Goal: Task Accomplishment & Management: Use online tool/utility

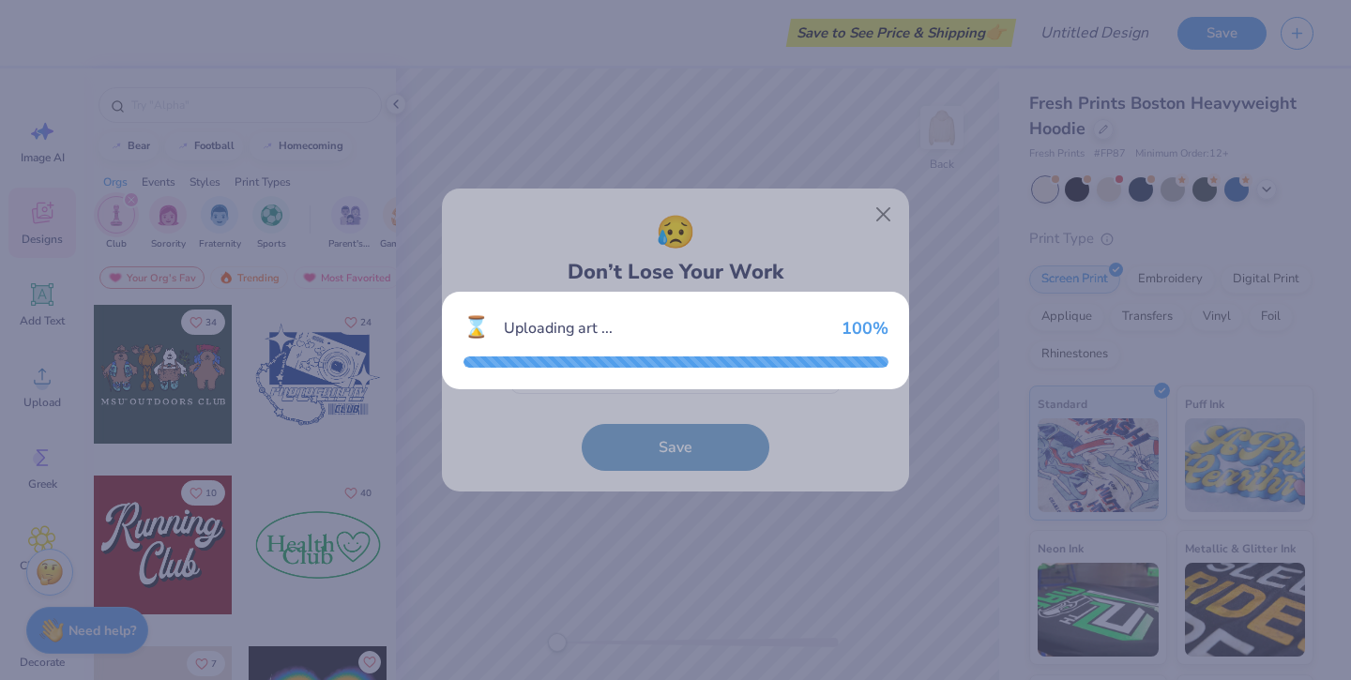
scroll to position [260, 0]
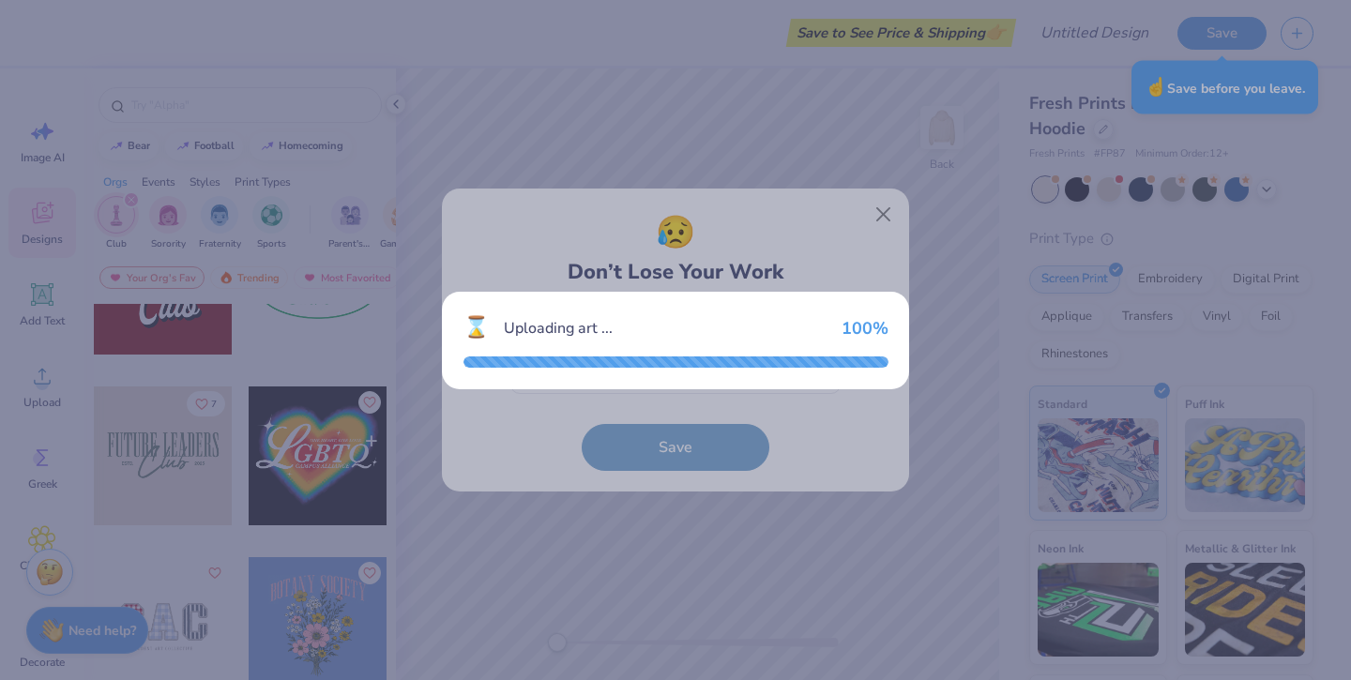
click at [632, 319] on div "Uploading art ..." at bounding box center [665, 328] width 323 height 23
click at [848, 187] on div "⌛ Uploading art ... 100 %" at bounding box center [675, 340] width 1351 height 680
click at [870, 203] on div "⌛ Uploading art ... 100 %" at bounding box center [675, 340] width 1351 height 680
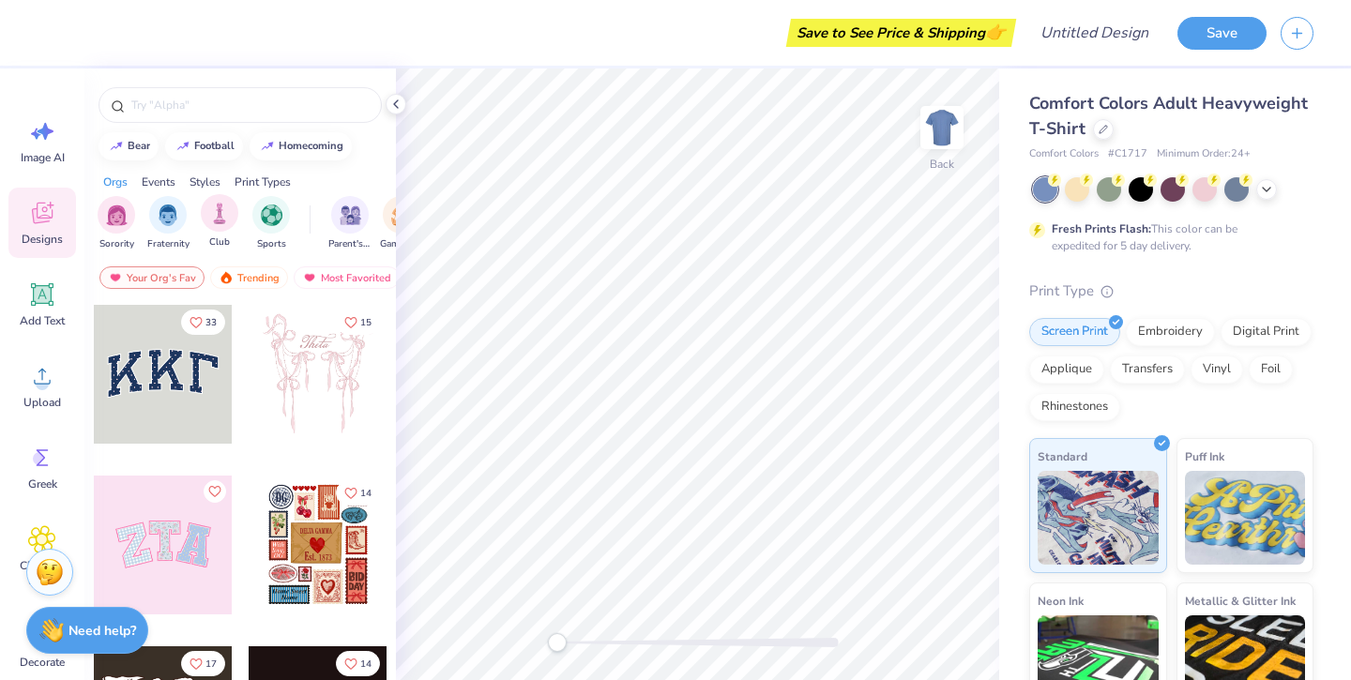
click at [219, 236] on span "Club" at bounding box center [219, 243] width 21 height 14
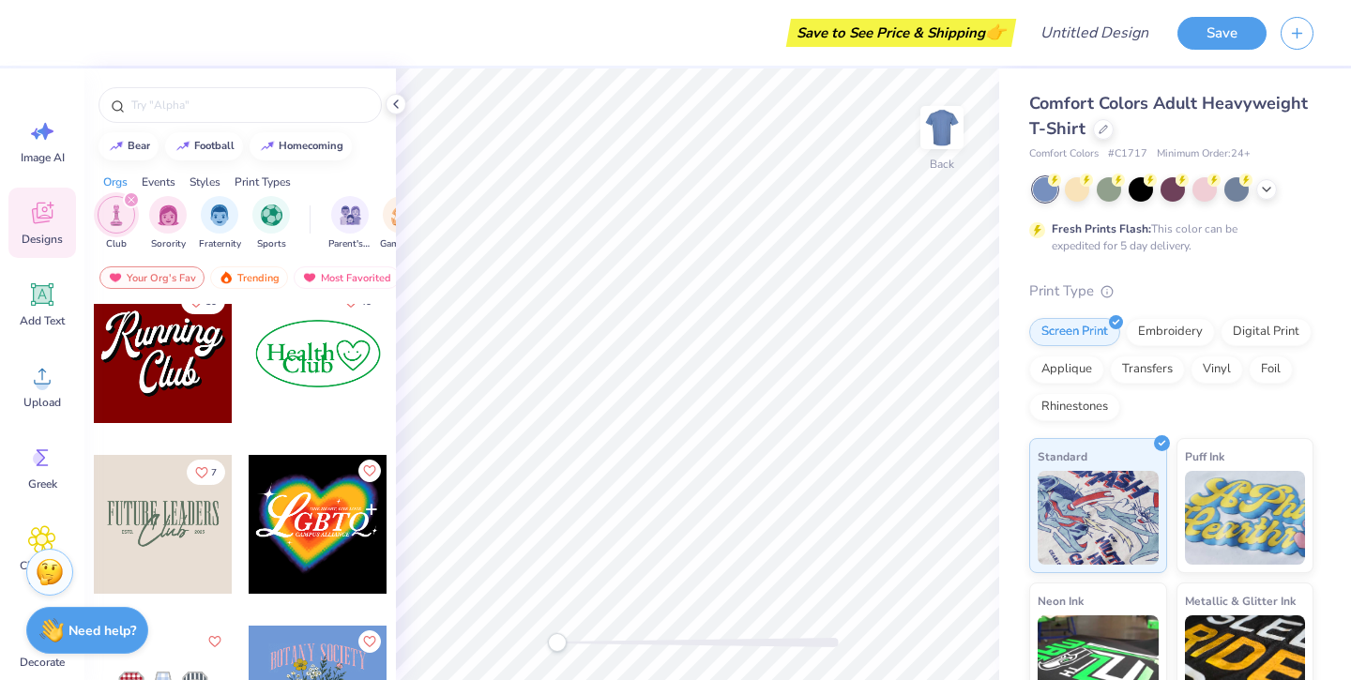
scroll to position [224, 0]
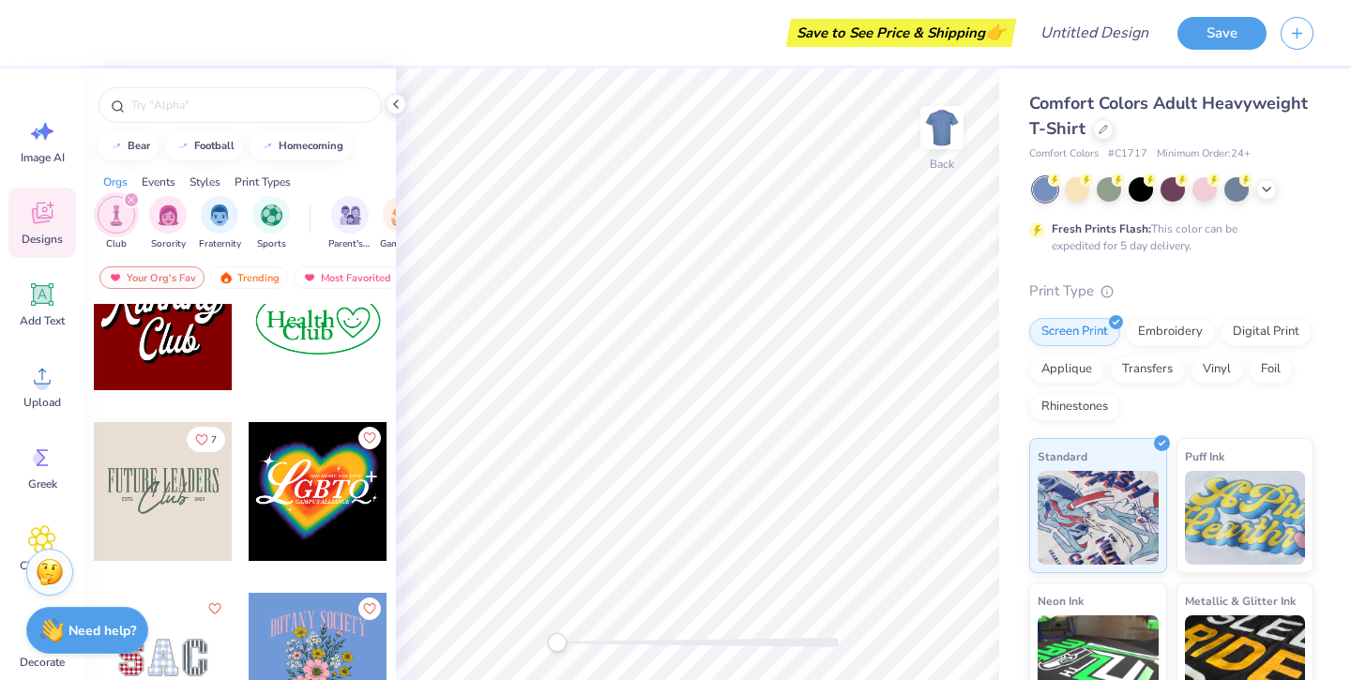
click at [191, 528] on div "34 24 10 40 7" at bounding box center [240, 527] width 312 height 446
click at [191, 521] on div at bounding box center [163, 491] width 139 height 139
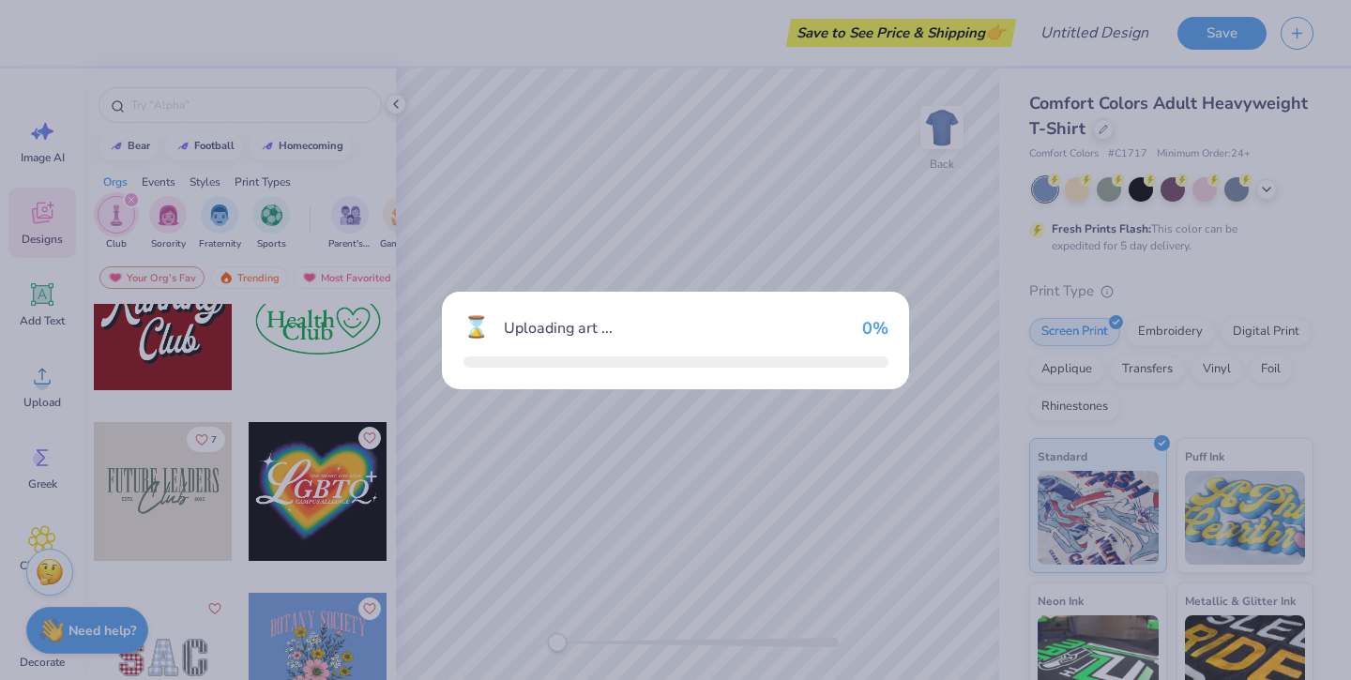
click at [191, 521] on div "⌛ Uploading art ... 0 %" at bounding box center [675, 340] width 1351 height 680
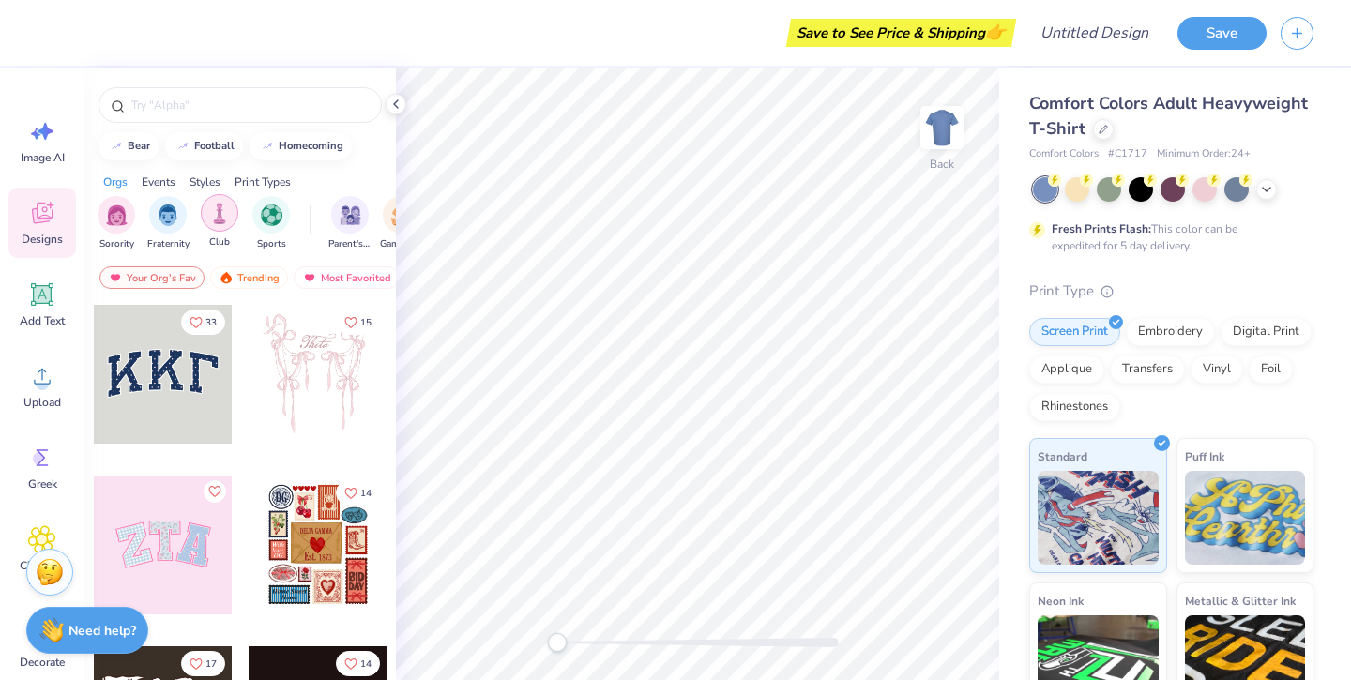
click at [219, 225] on div "filter for Club" at bounding box center [220, 213] width 38 height 38
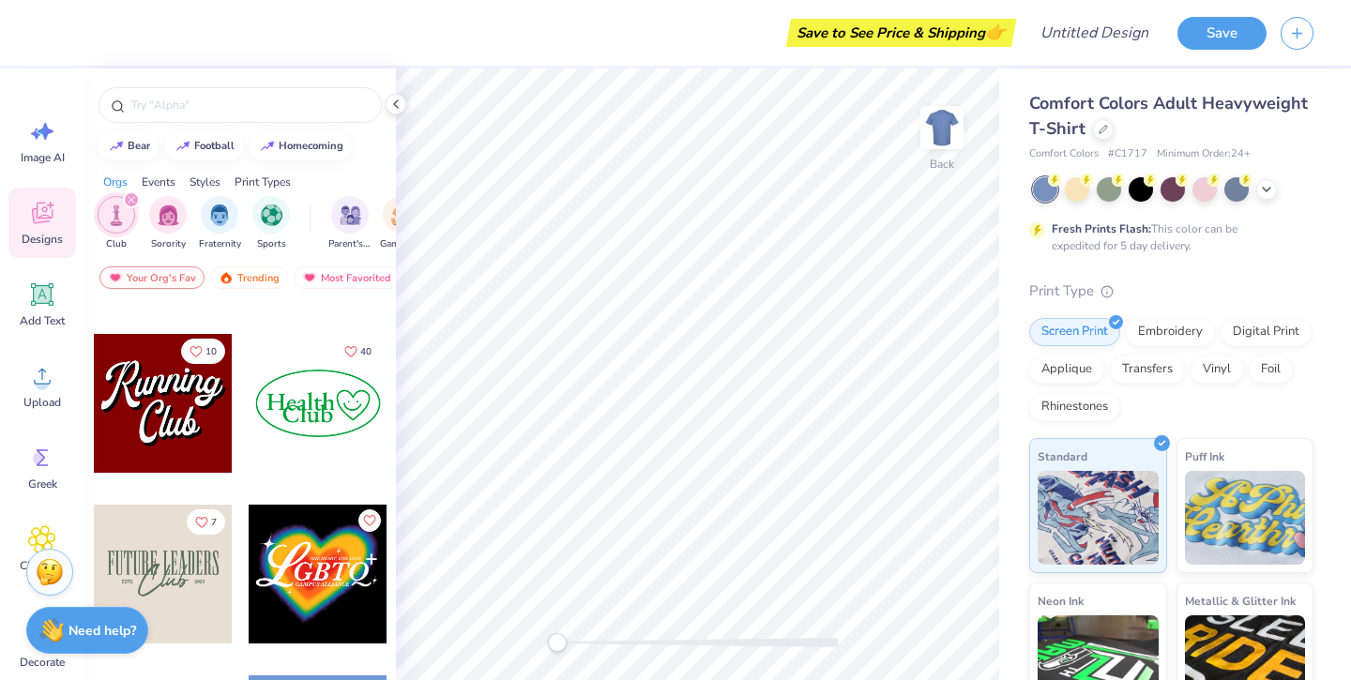
scroll to position [154, 0]
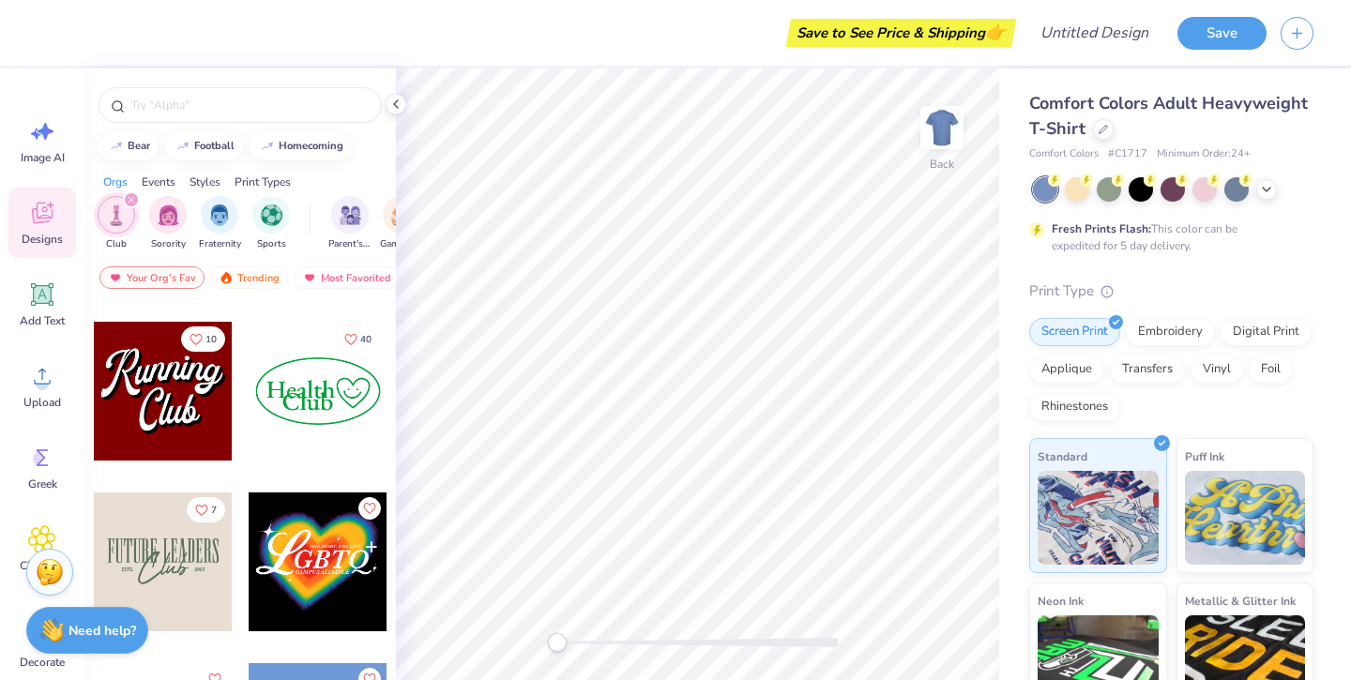
click at [173, 550] on div at bounding box center [163, 562] width 139 height 139
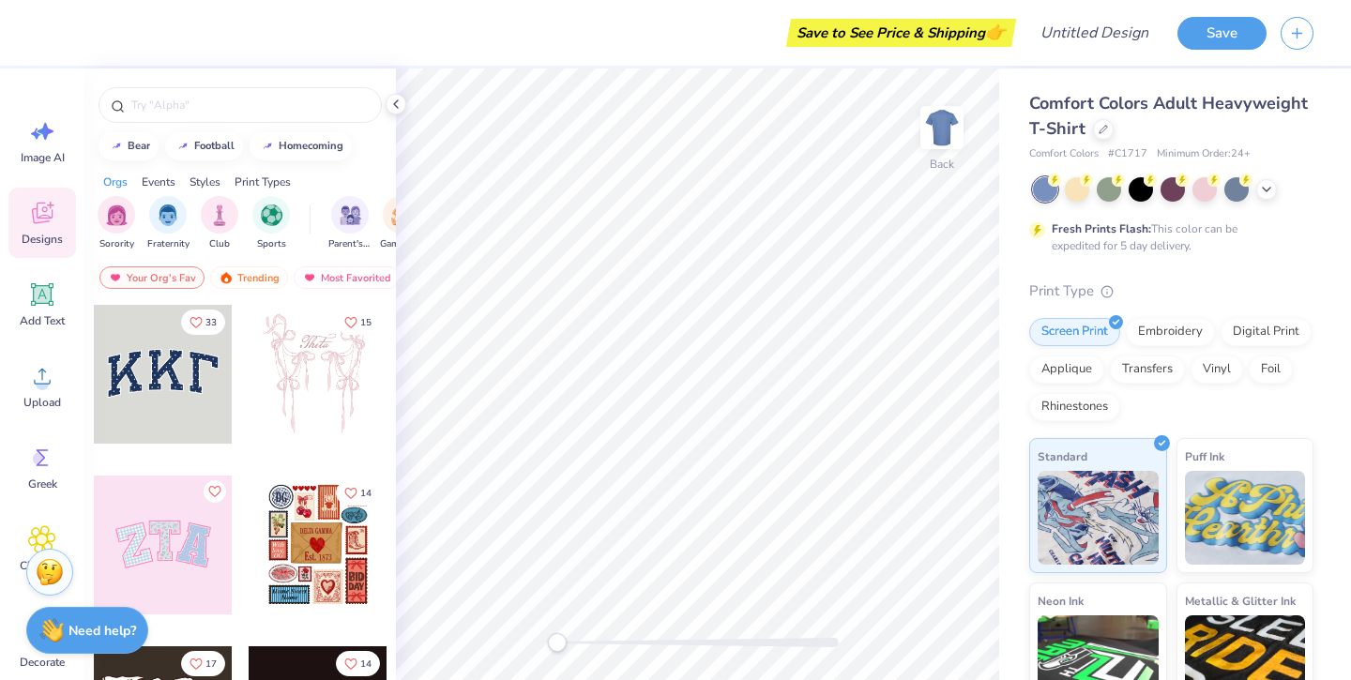
click at [177, 411] on div at bounding box center [163, 374] width 139 height 139
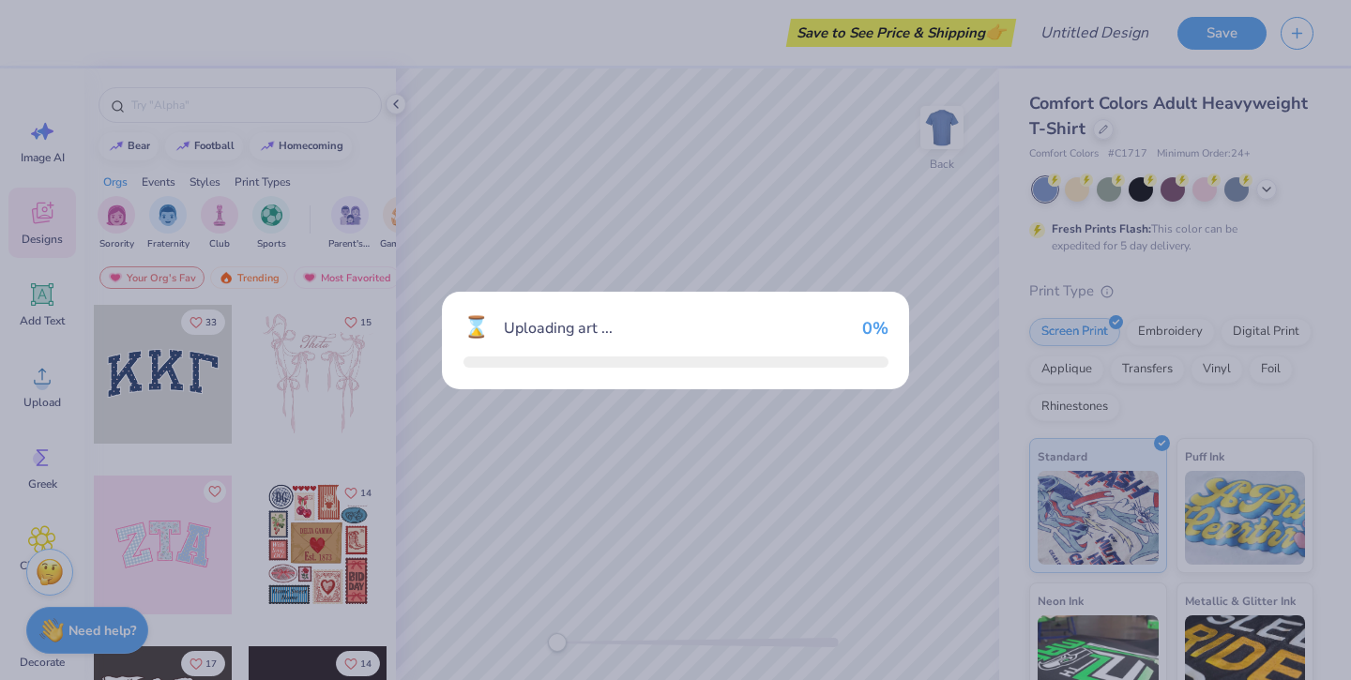
click at [178, 411] on div "⌛ Uploading art ... 0 %" at bounding box center [675, 340] width 1351 height 680
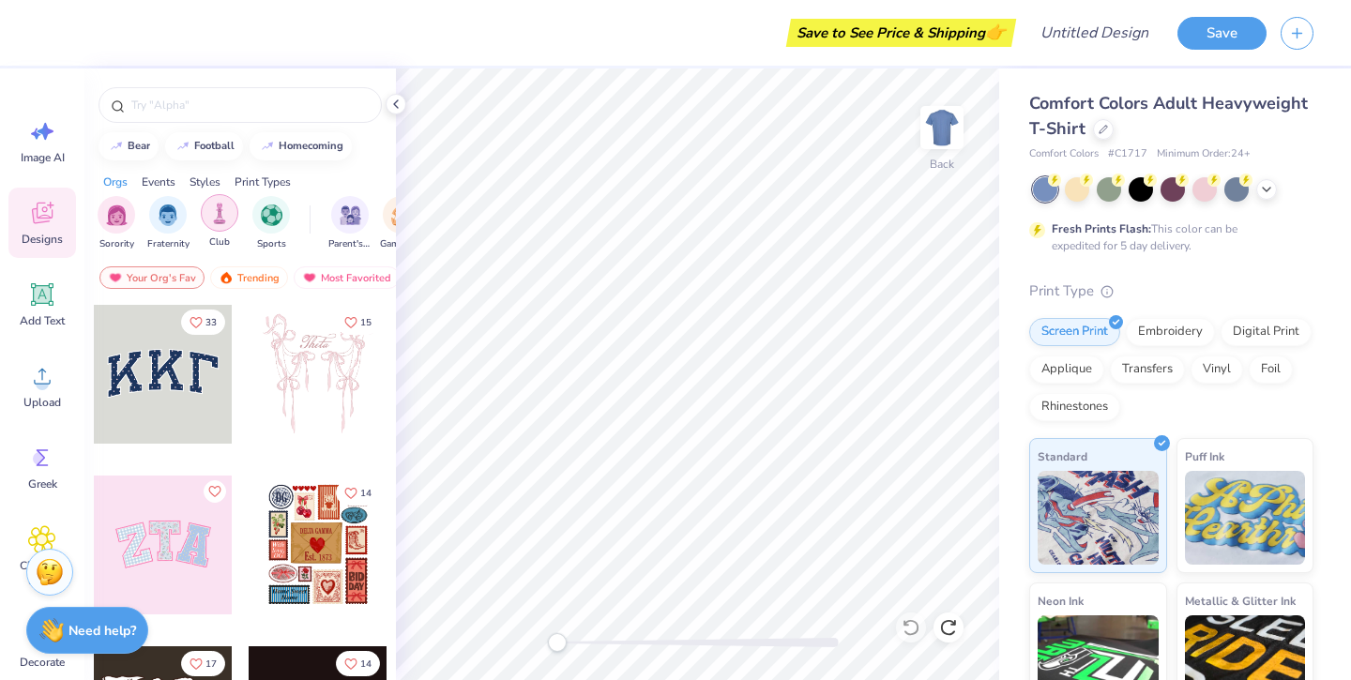
click at [220, 225] on div "filter for Club" at bounding box center [220, 213] width 38 height 38
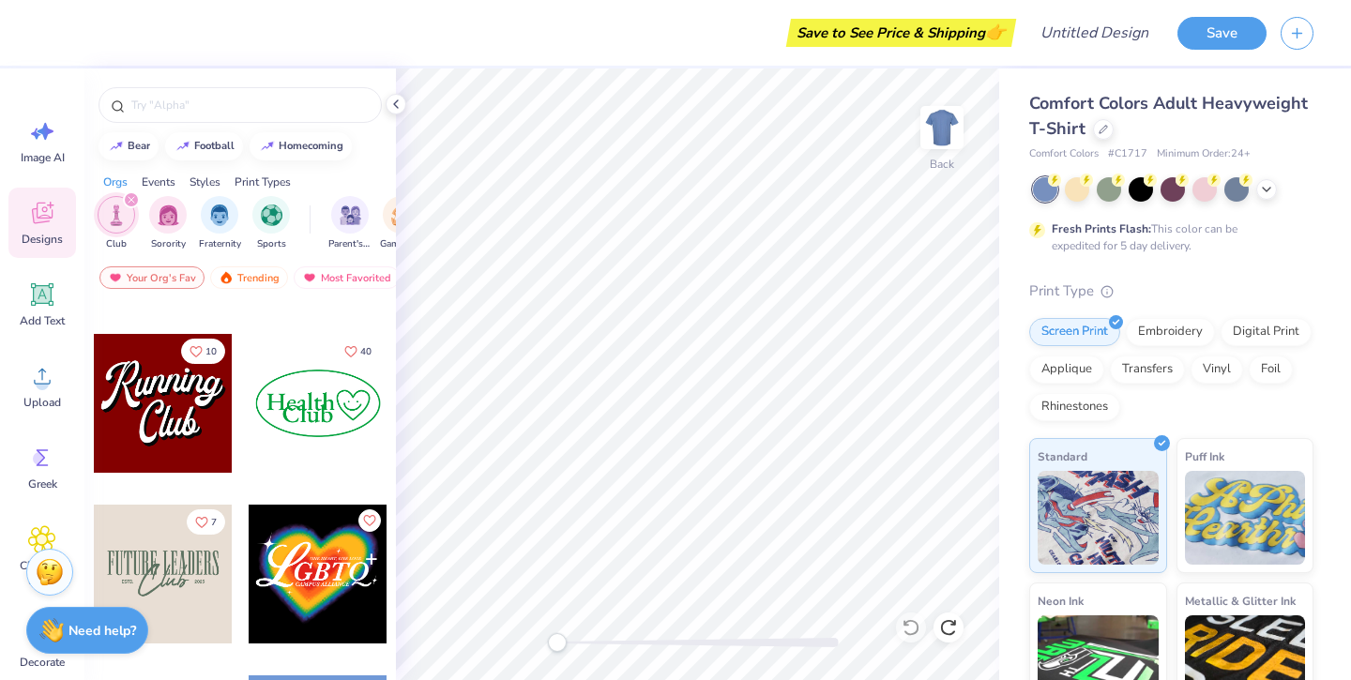
scroll to position [145, 0]
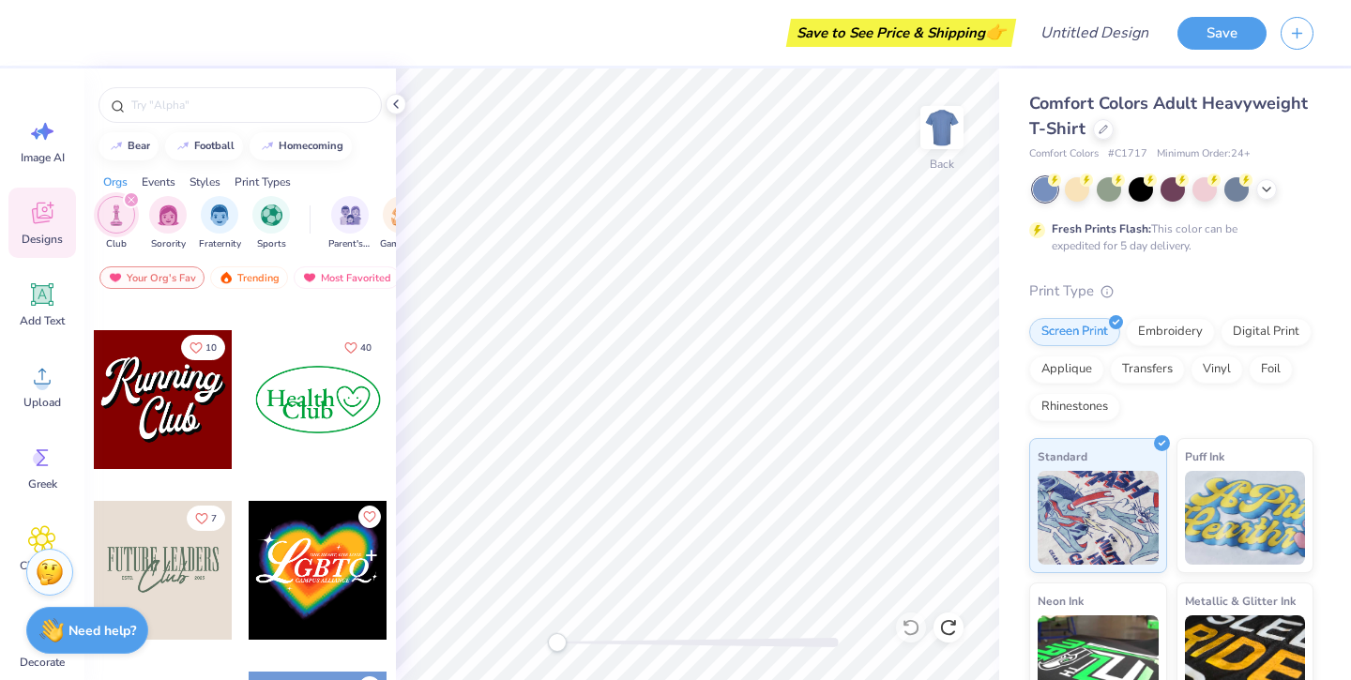
click at [190, 564] on div at bounding box center [163, 570] width 139 height 139
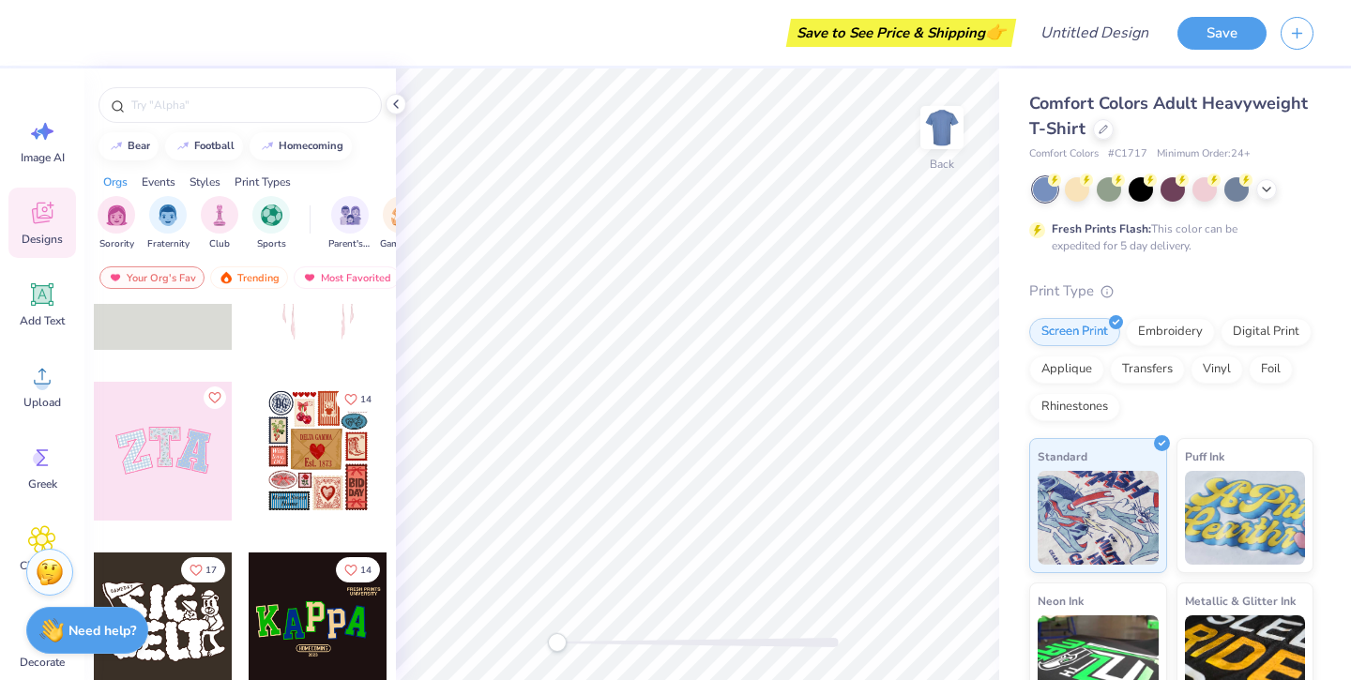
scroll to position [522, 0]
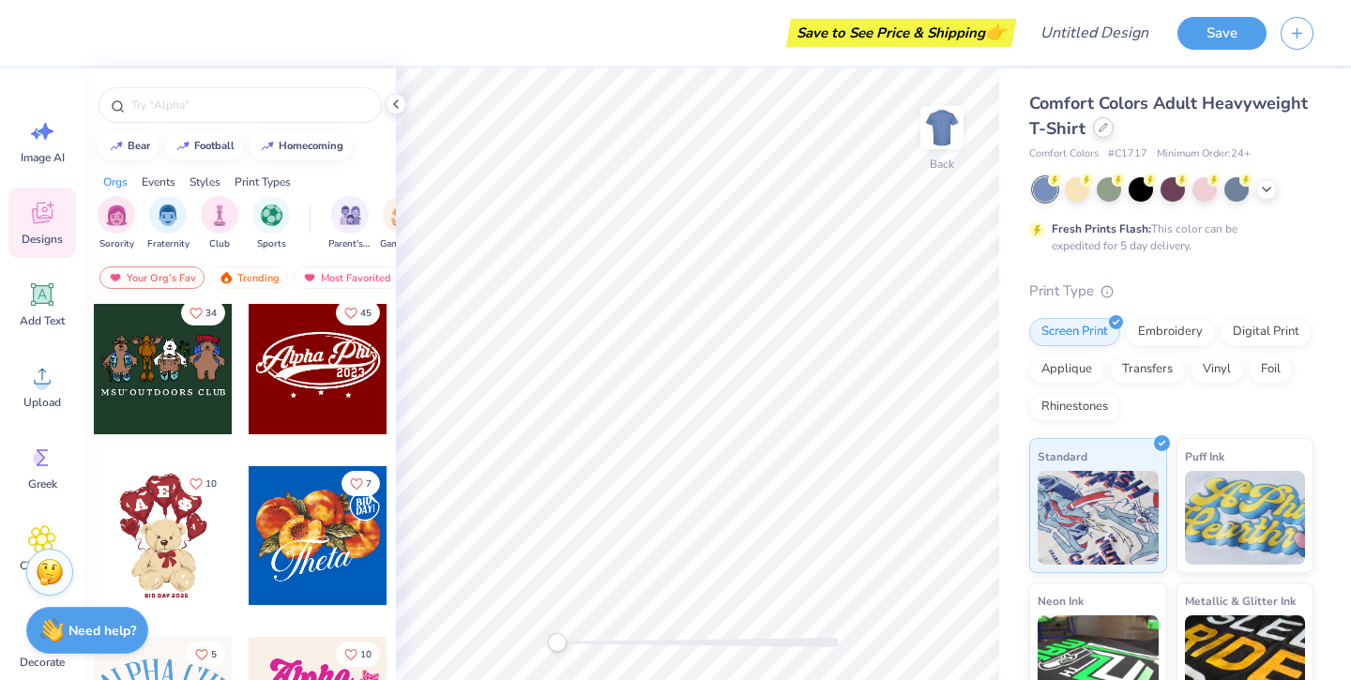
click at [1108, 130] on div at bounding box center [1103, 127] width 21 height 21
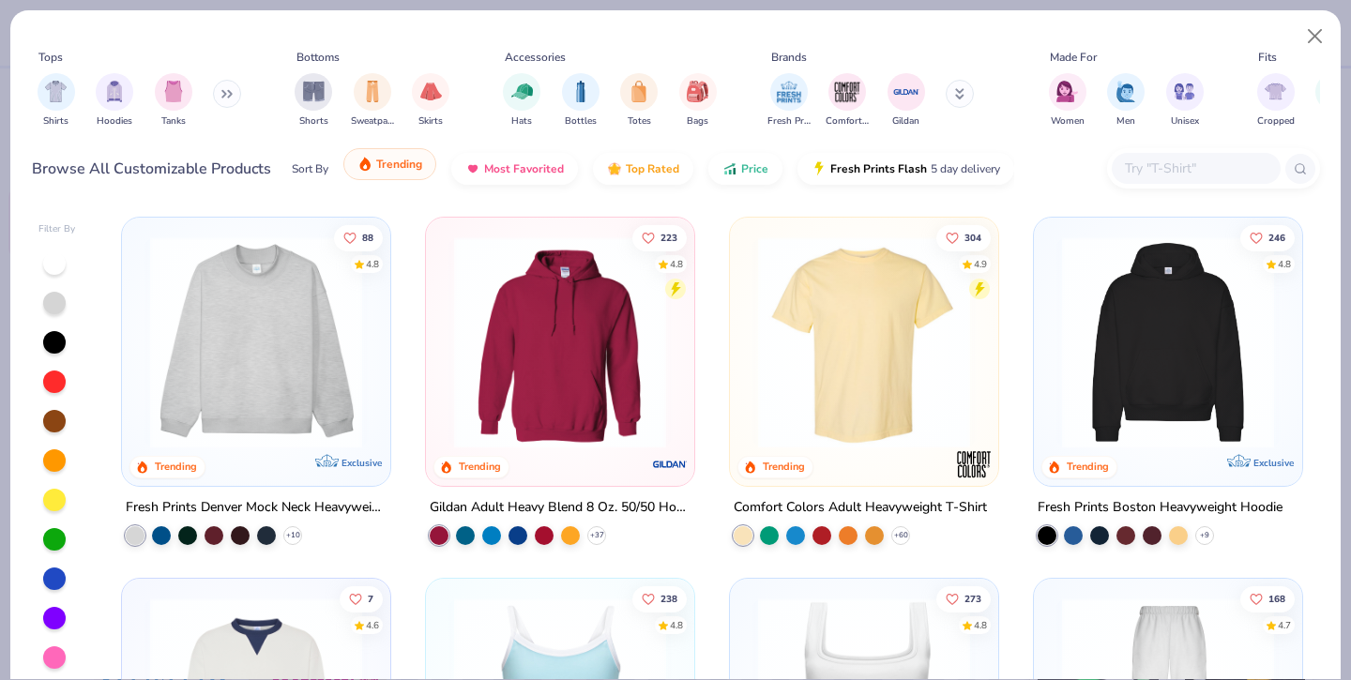
click at [373, 166] on button "Trending" at bounding box center [389, 164] width 93 height 32
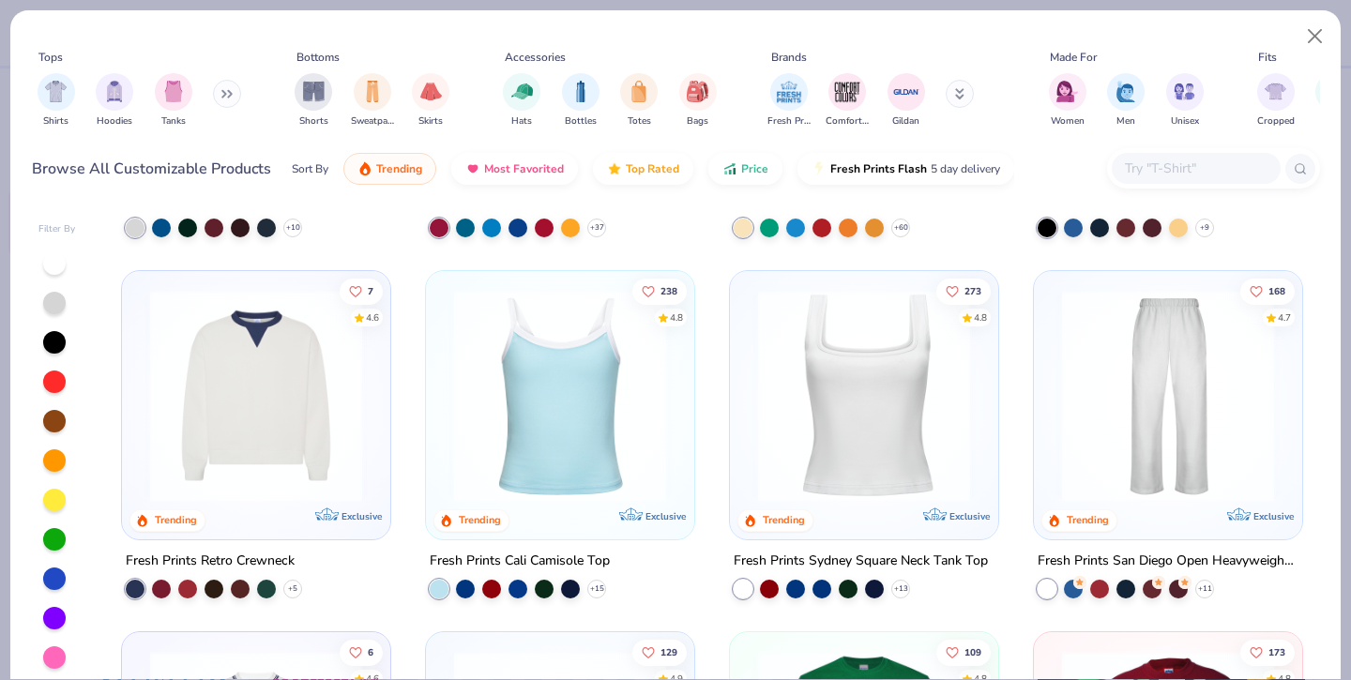
scroll to position [404, 0]
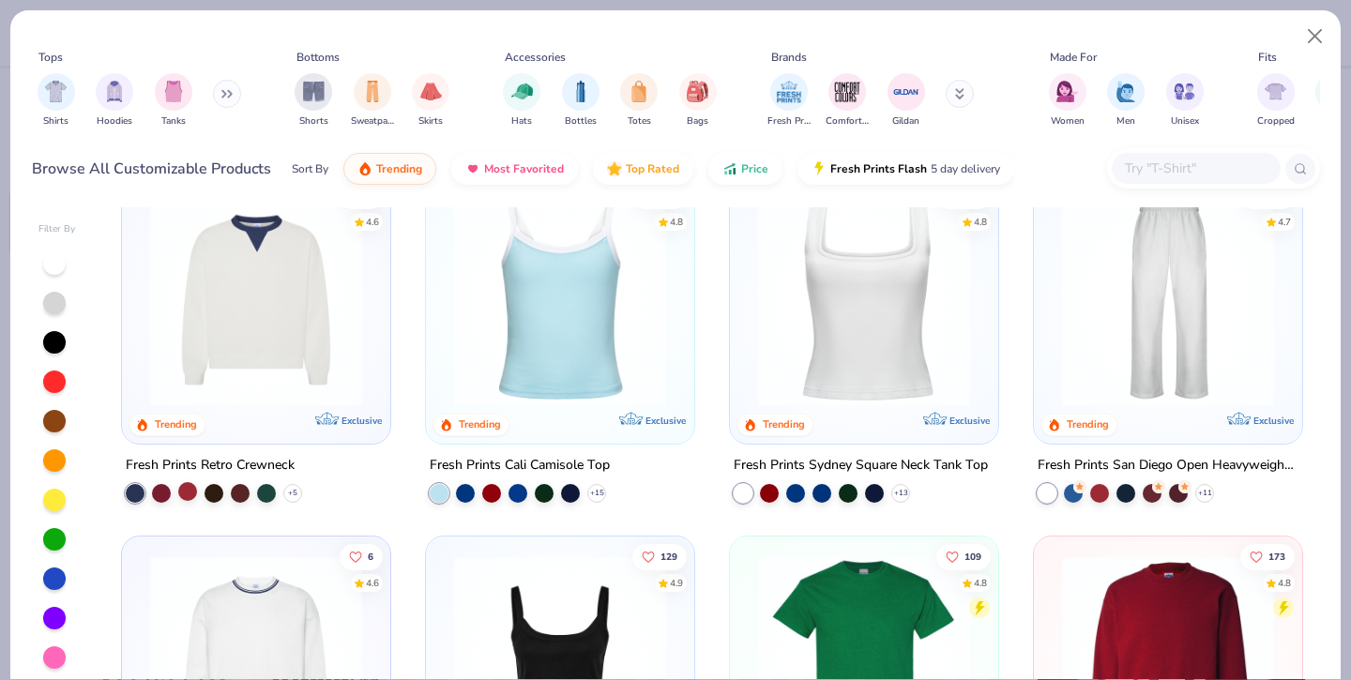
click at [194, 494] on div at bounding box center [187, 490] width 19 height 19
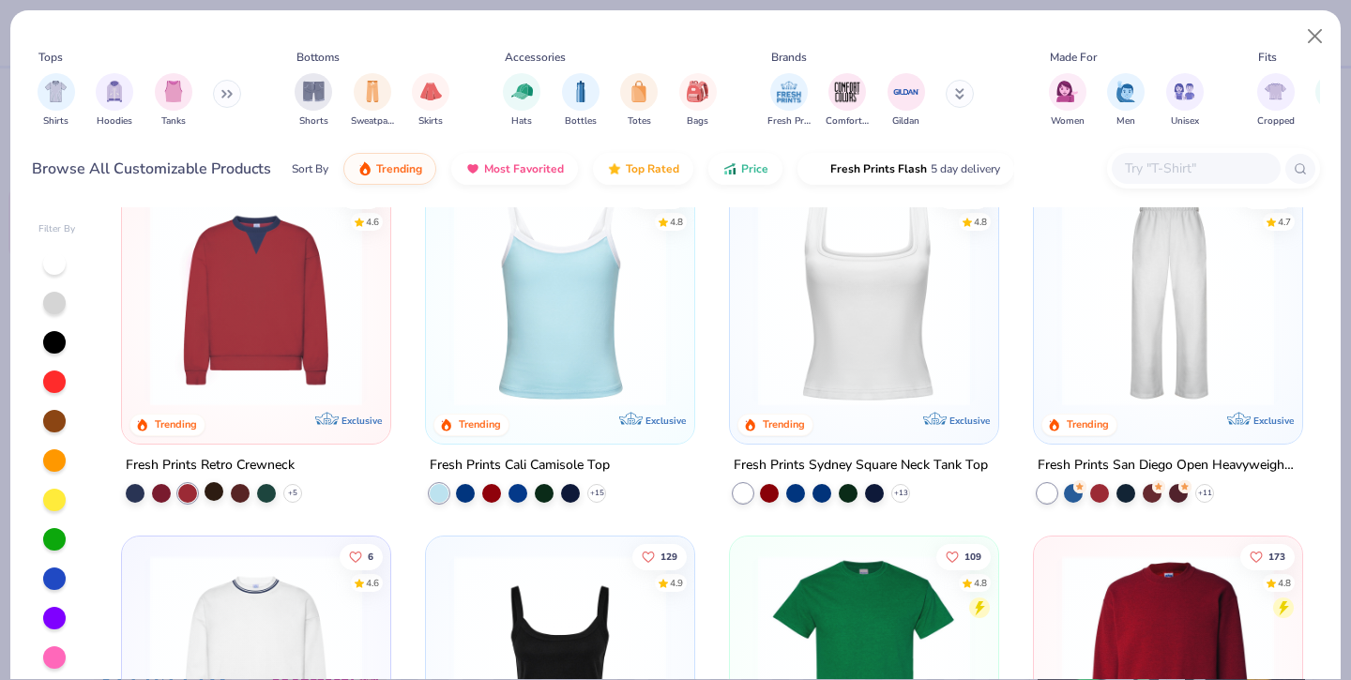
click at [213, 488] on div at bounding box center [214, 490] width 19 height 19
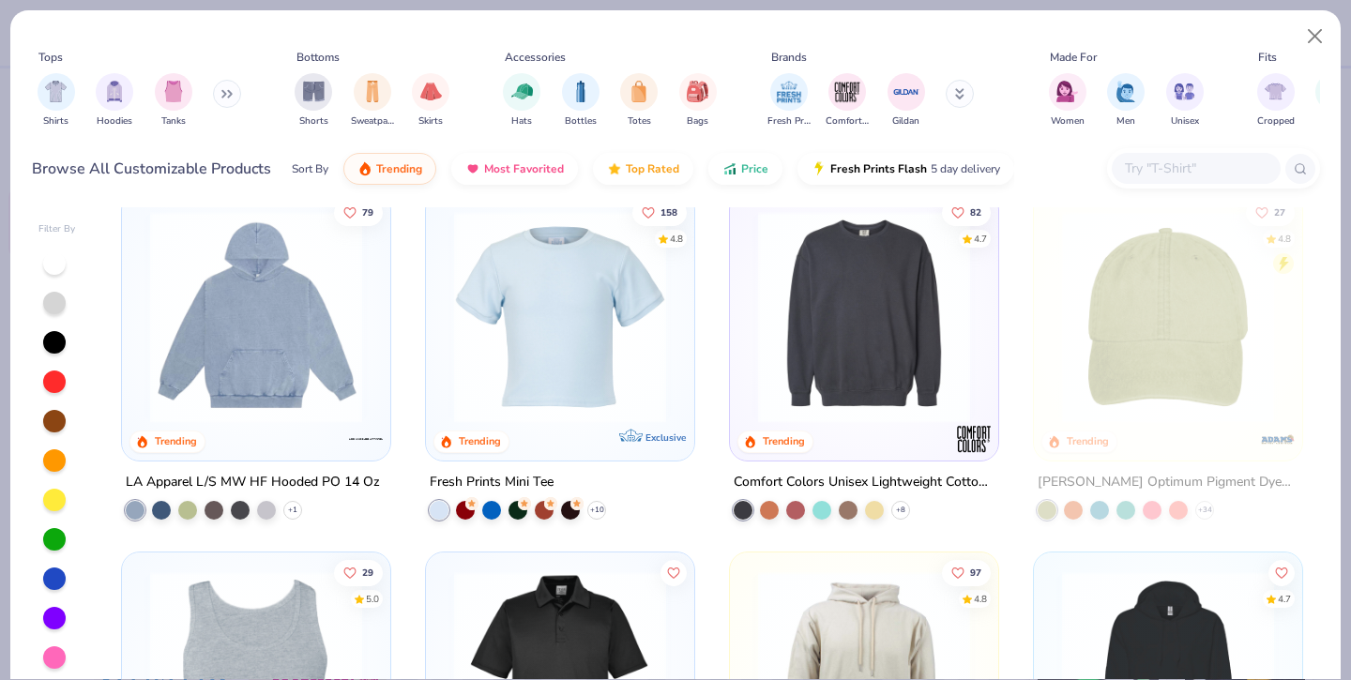
scroll to position [3619, 0]
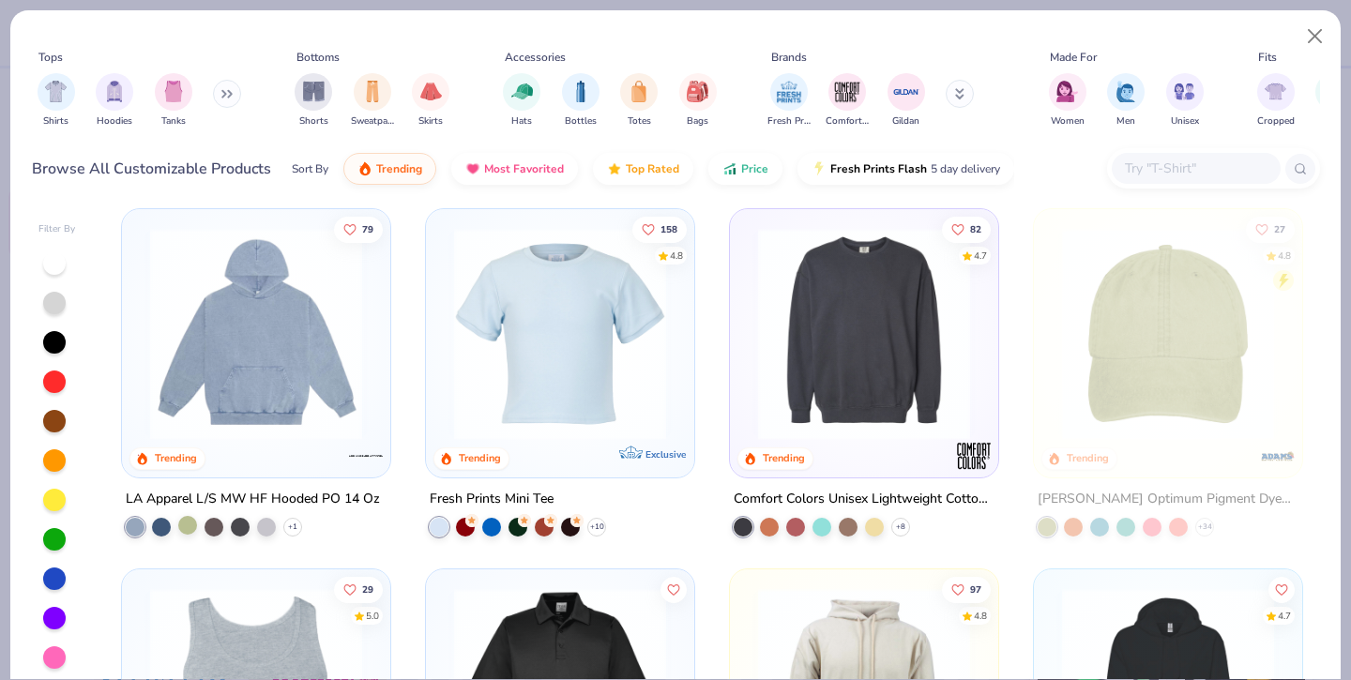
click at [183, 526] on div at bounding box center [187, 524] width 19 height 19
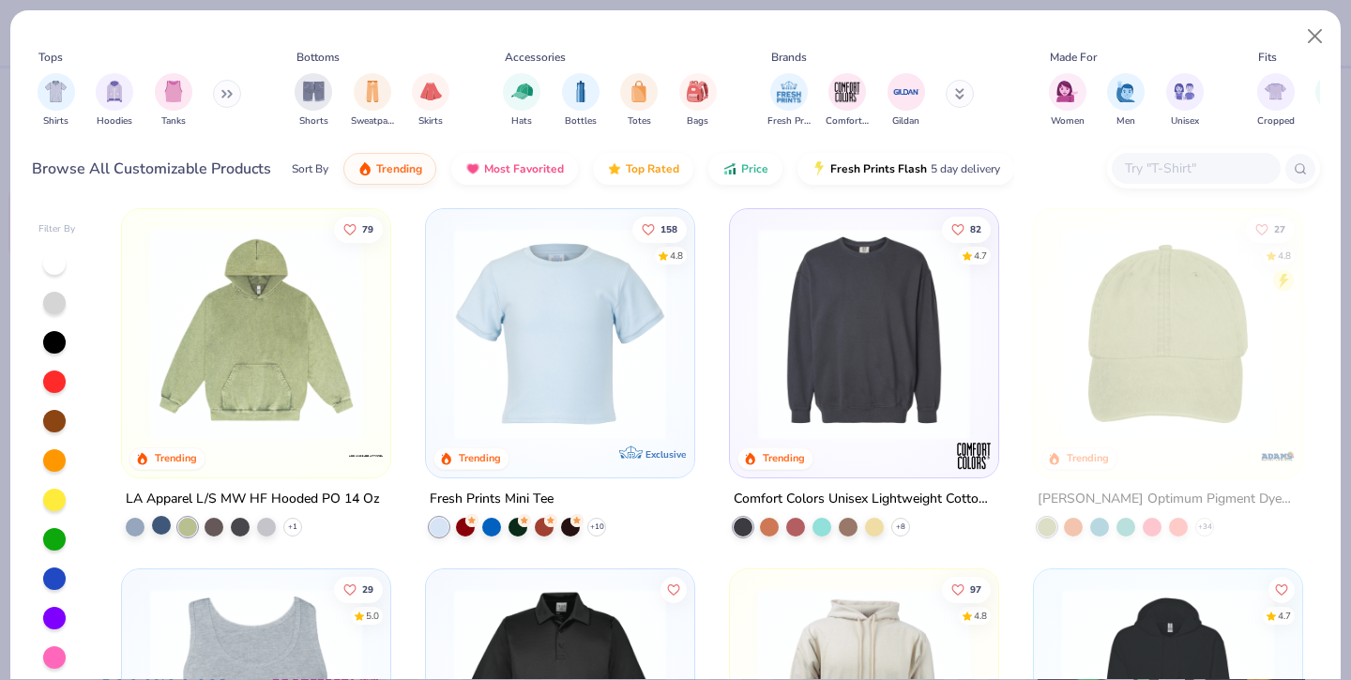
click at [156, 527] on div at bounding box center [161, 524] width 19 height 19
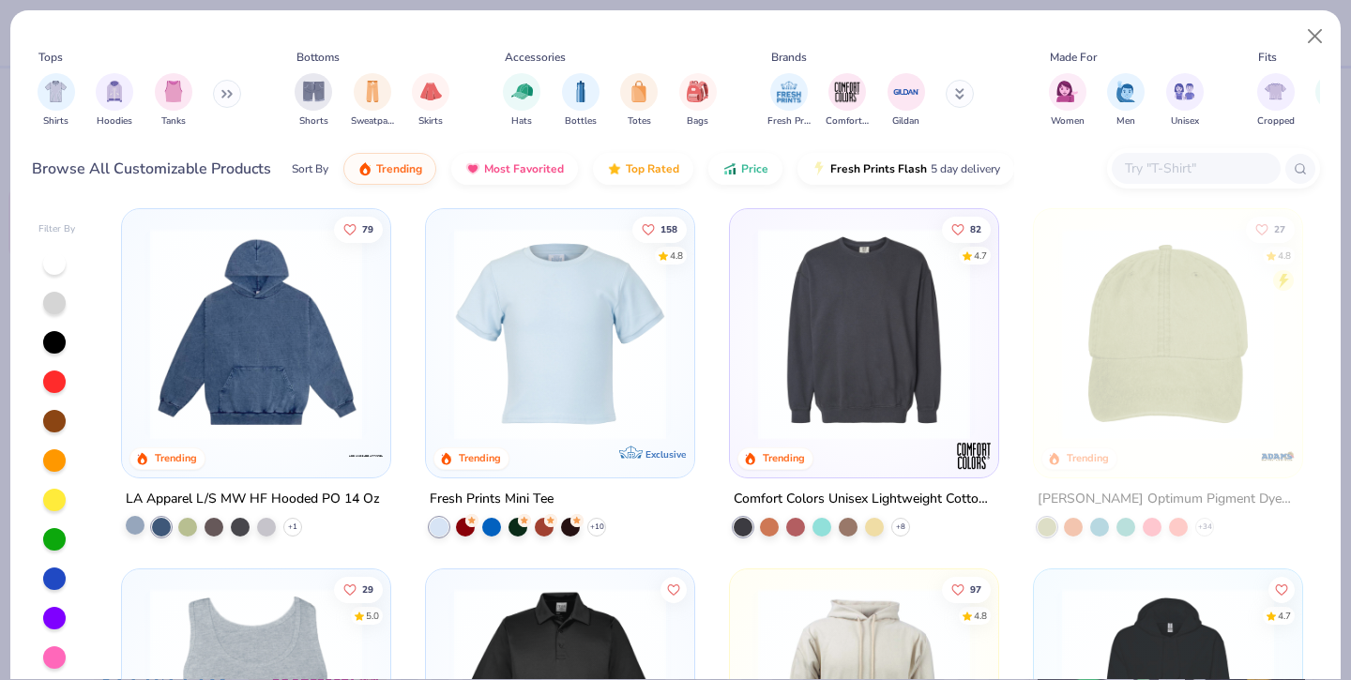
click at [139, 520] on div at bounding box center [135, 524] width 19 height 19
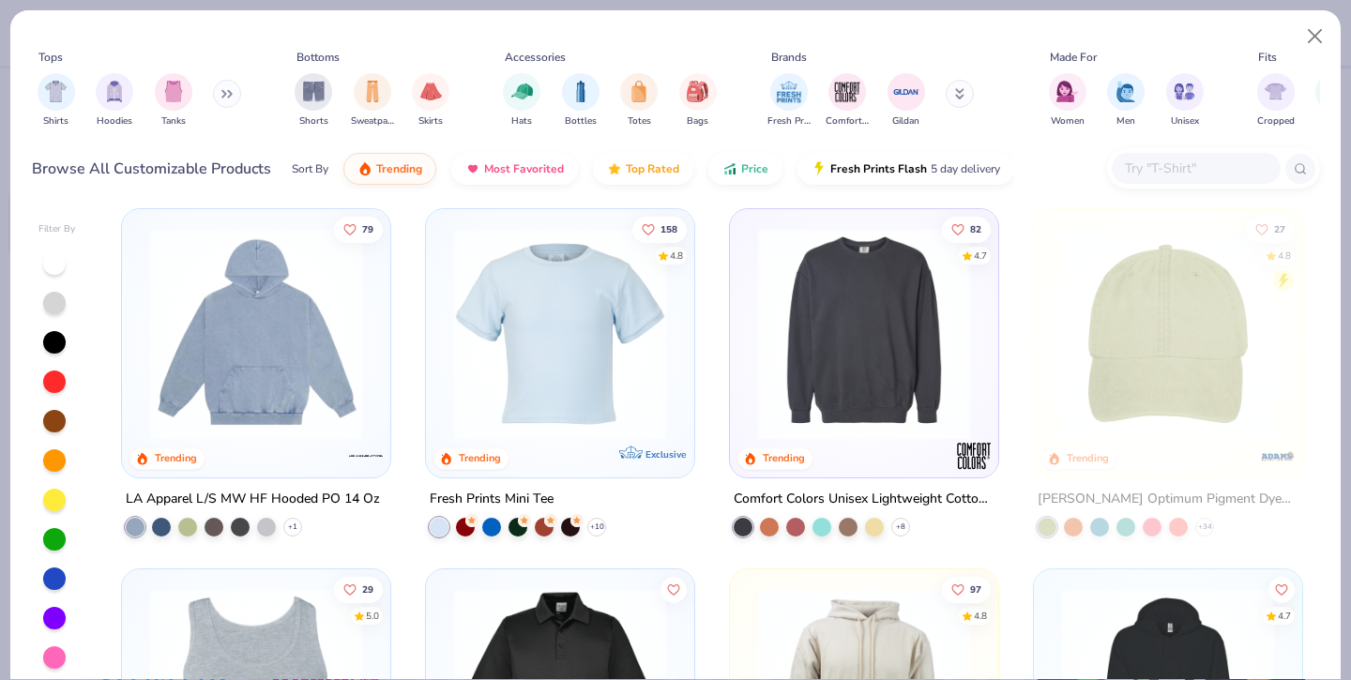
click at [283, 521] on div "+ 1" at bounding box center [214, 526] width 176 height 19
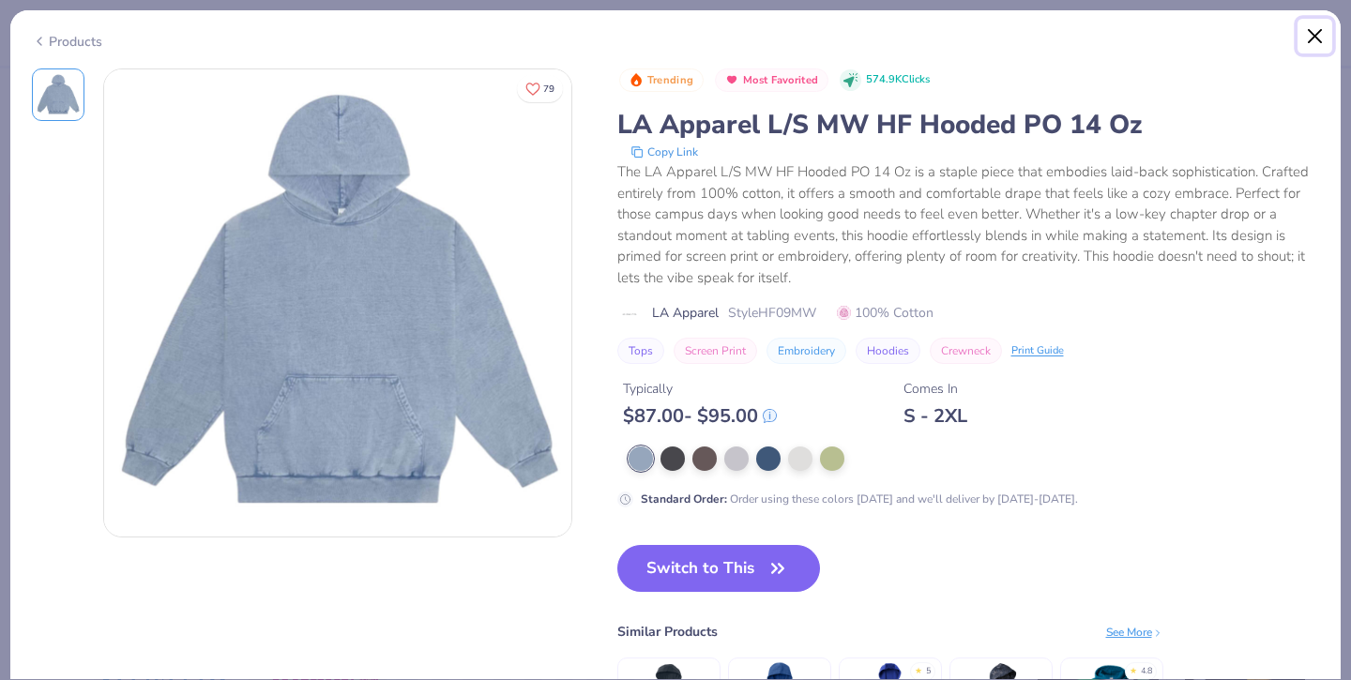
click at [1313, 37] on button "Close" at bounding box center [1316, 37] width 36 height 36
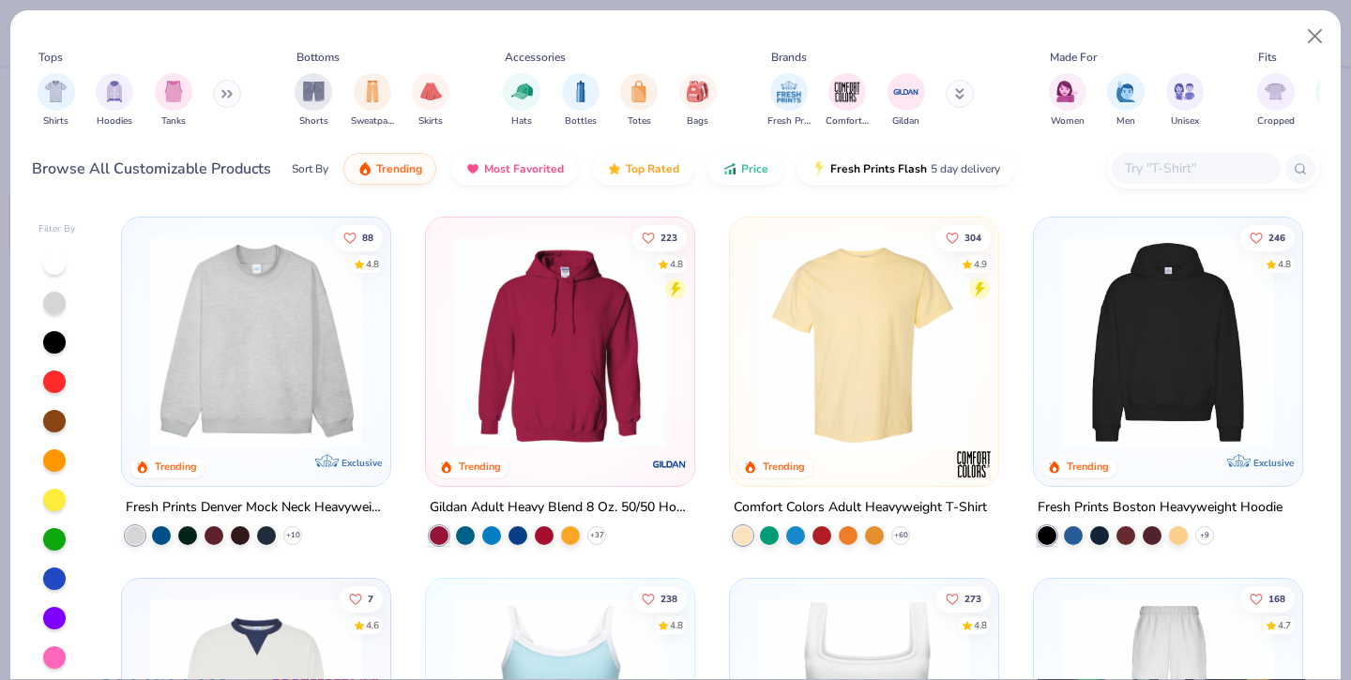
click at [1180, 426] on img at bounding box center [1168, 342] width 231 height 212
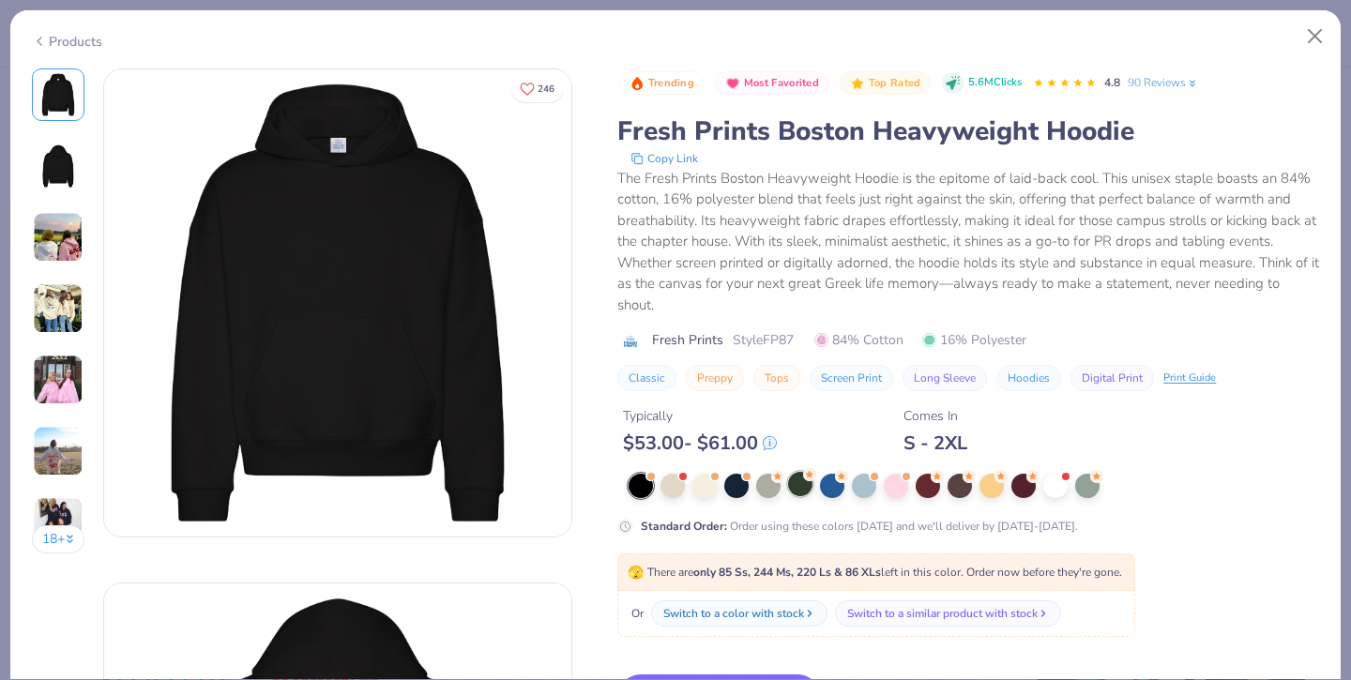
click at [800, 489] on div at bounding box center [800, 484] width 24 height 24
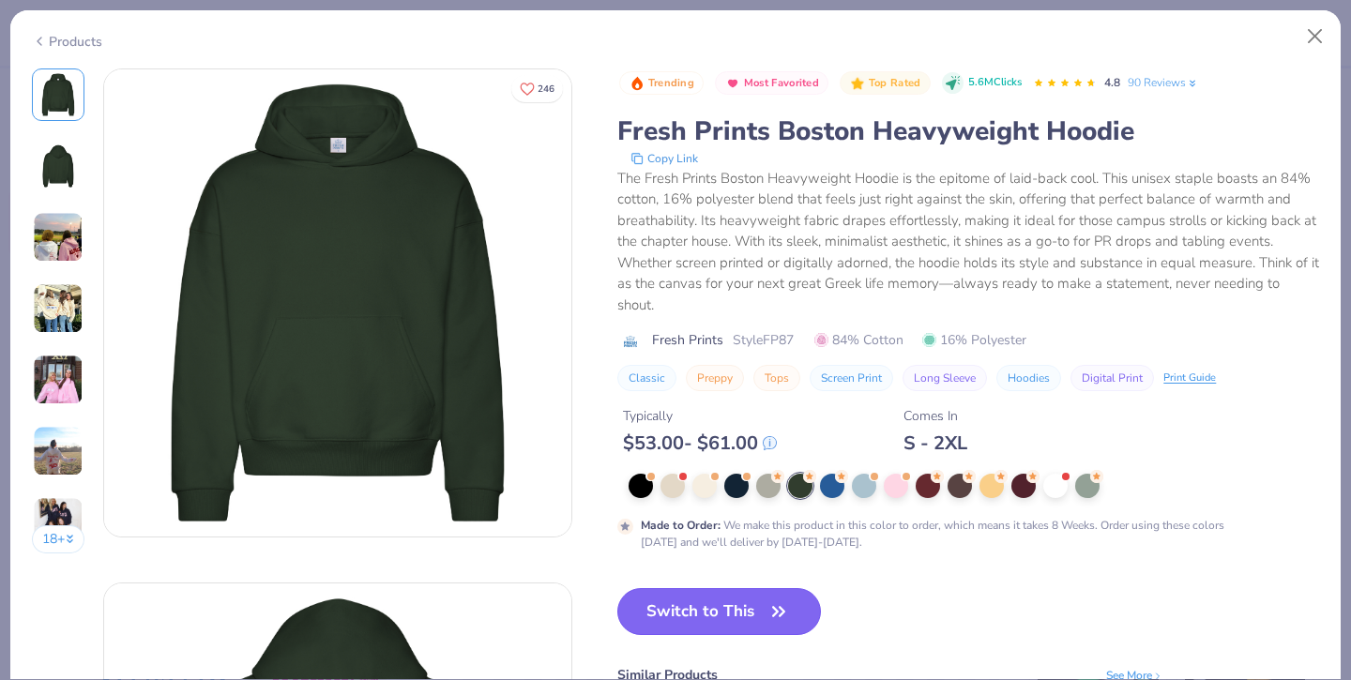
click at [693, 614] on button "Switch to This" at bounding box center [719, 611] width 204 height 47
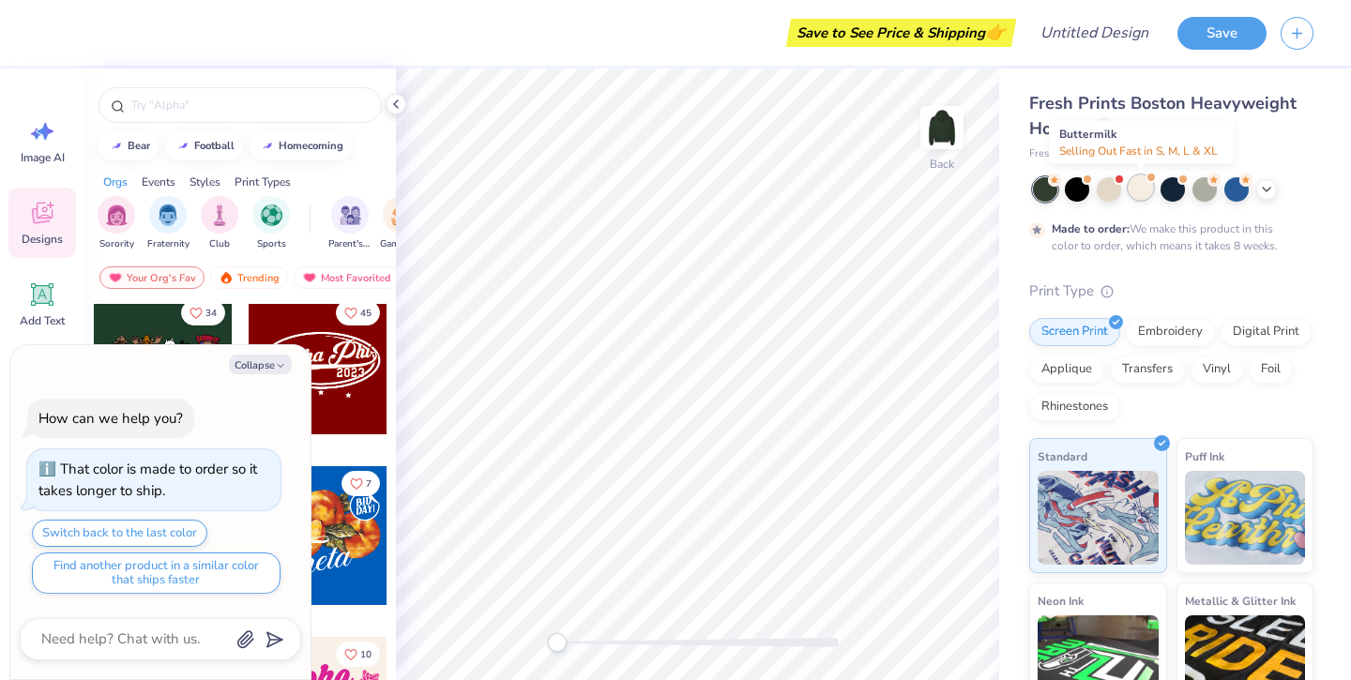
click at [1137, 190] on div at bounding box center [1141, 187] width 24 height 24
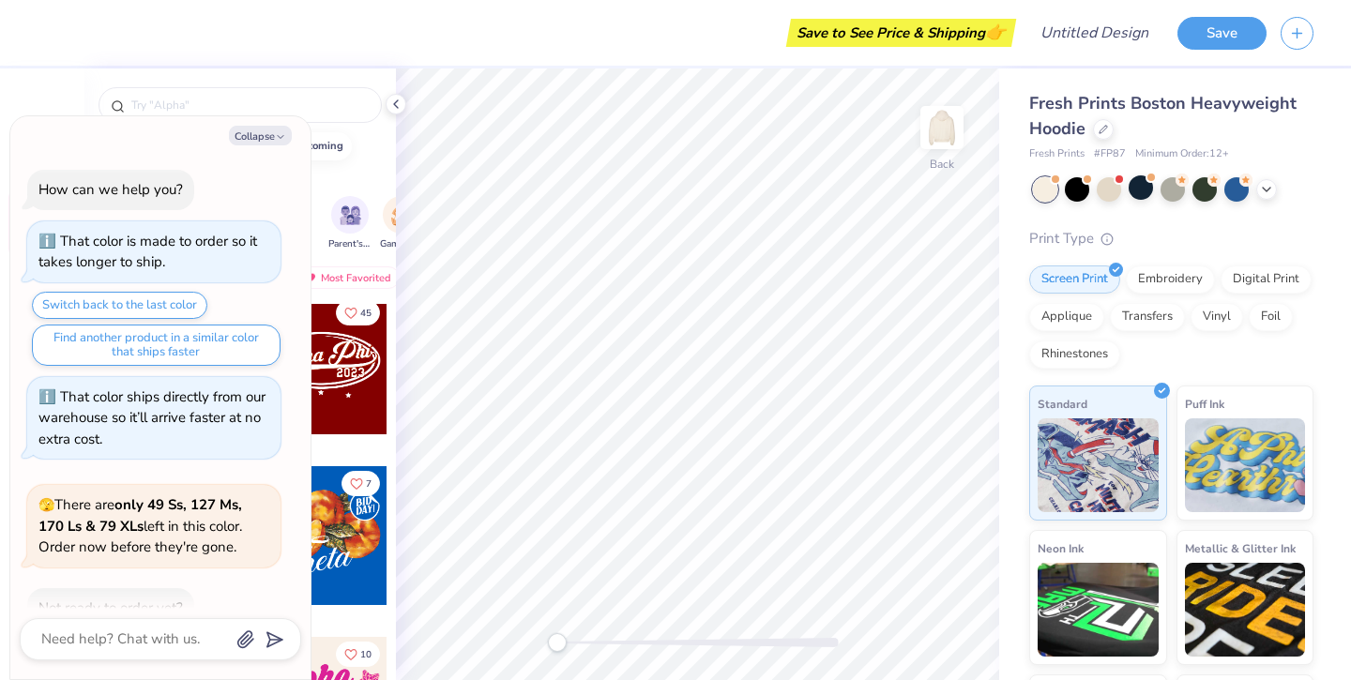
scroll to position [353, 0]
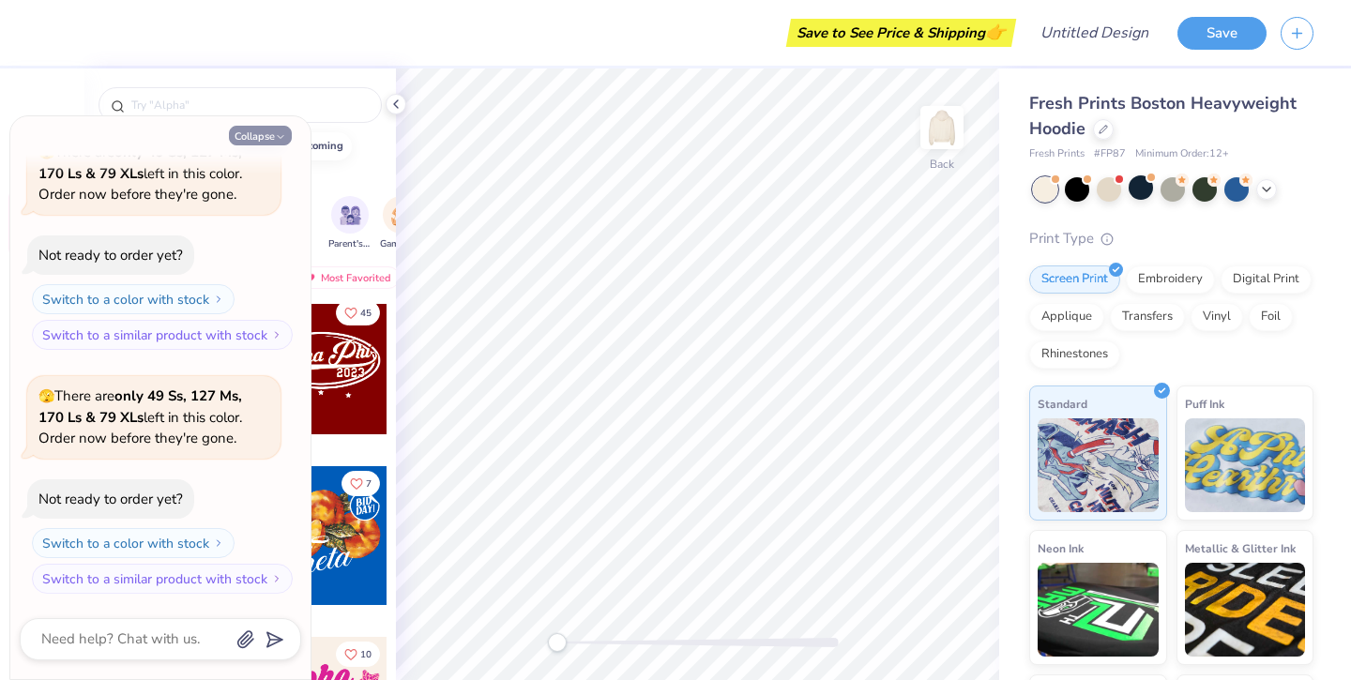
click at [266, 135] on button "Collapse" at bounding box center [260, 136] width 63 height 20
type textarea "x"
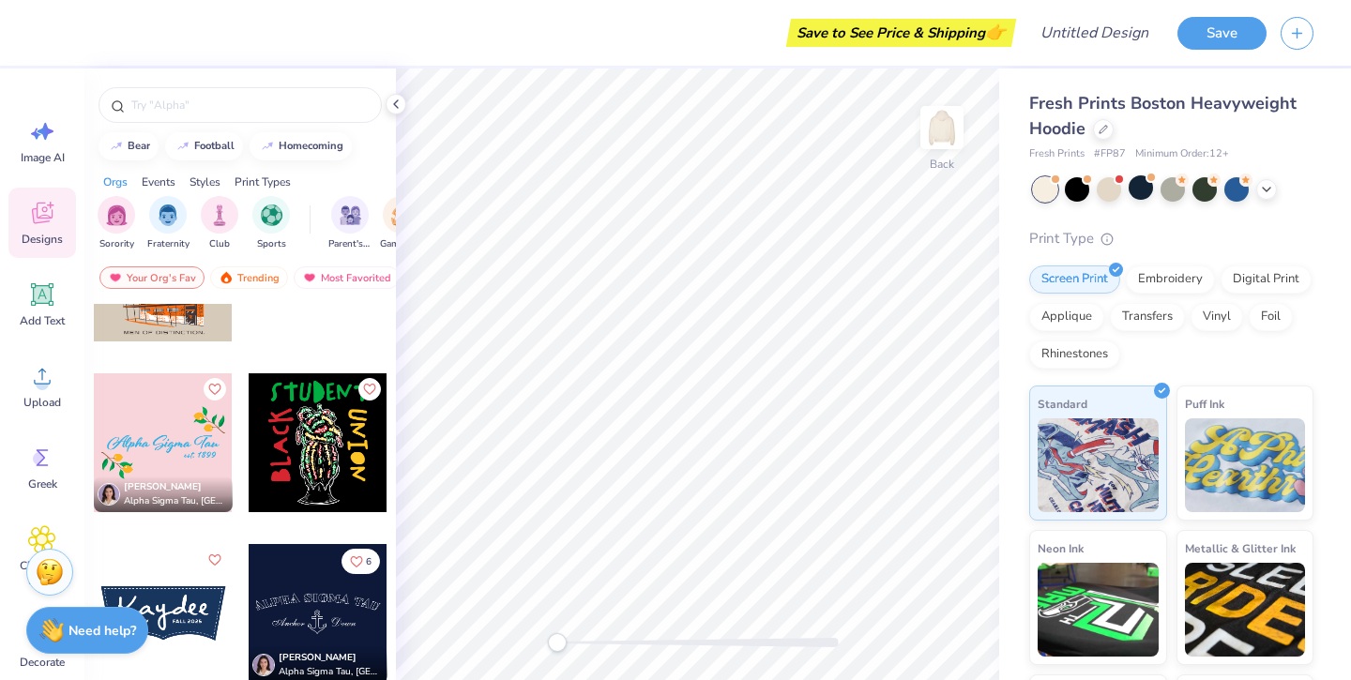
scroll to position [27960, 0]
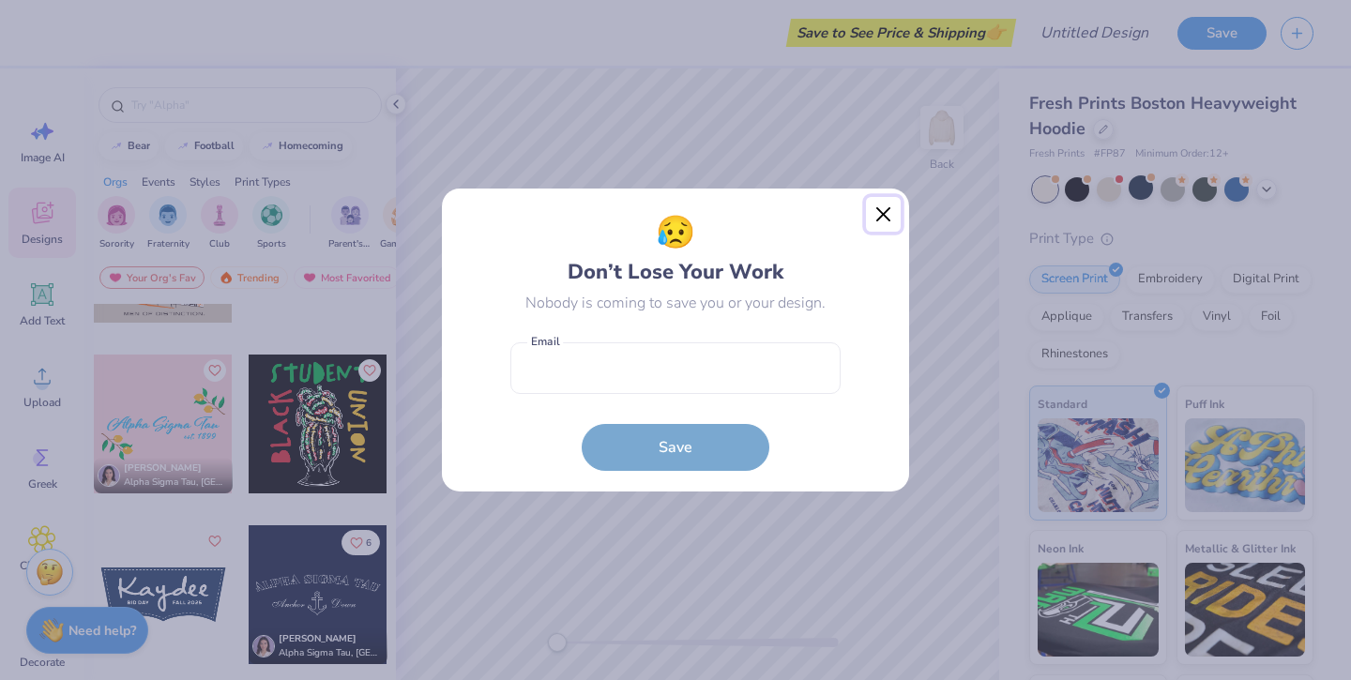
click at [885, 209] on button "Close" at bounding box center [884, 215] width 36 height 36
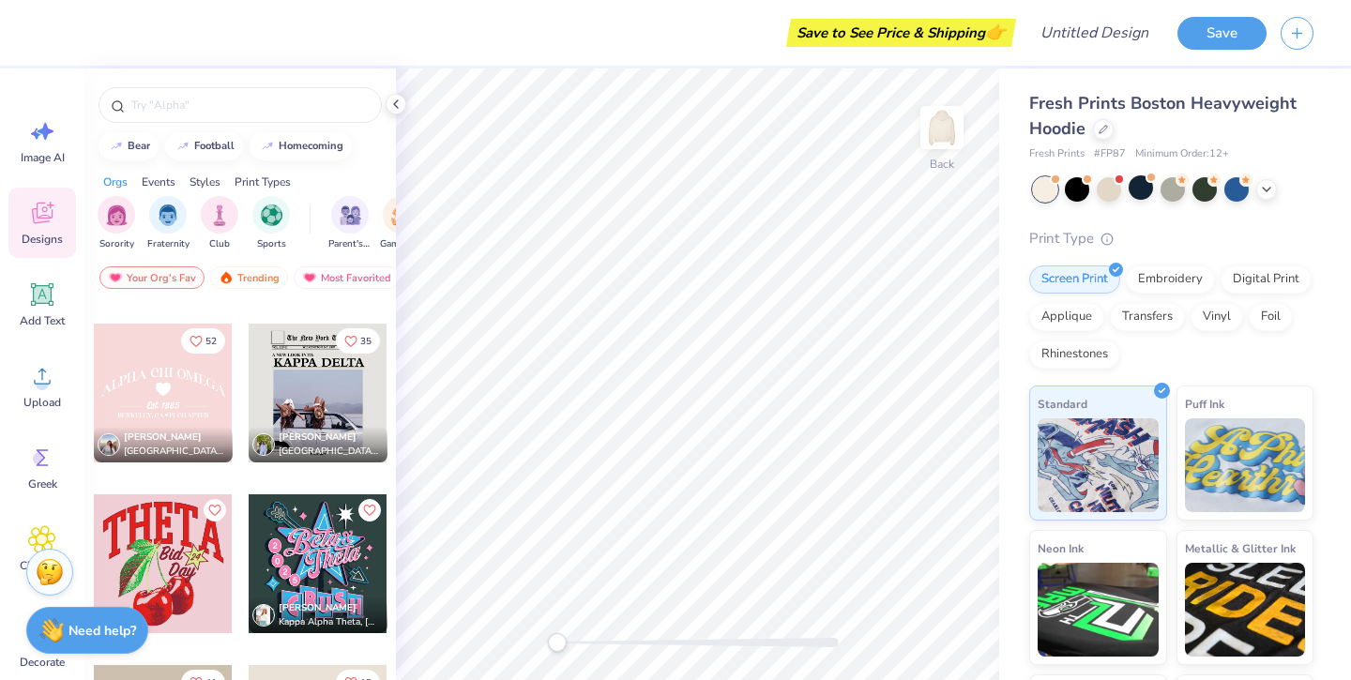
scroll to position [38413, 0]
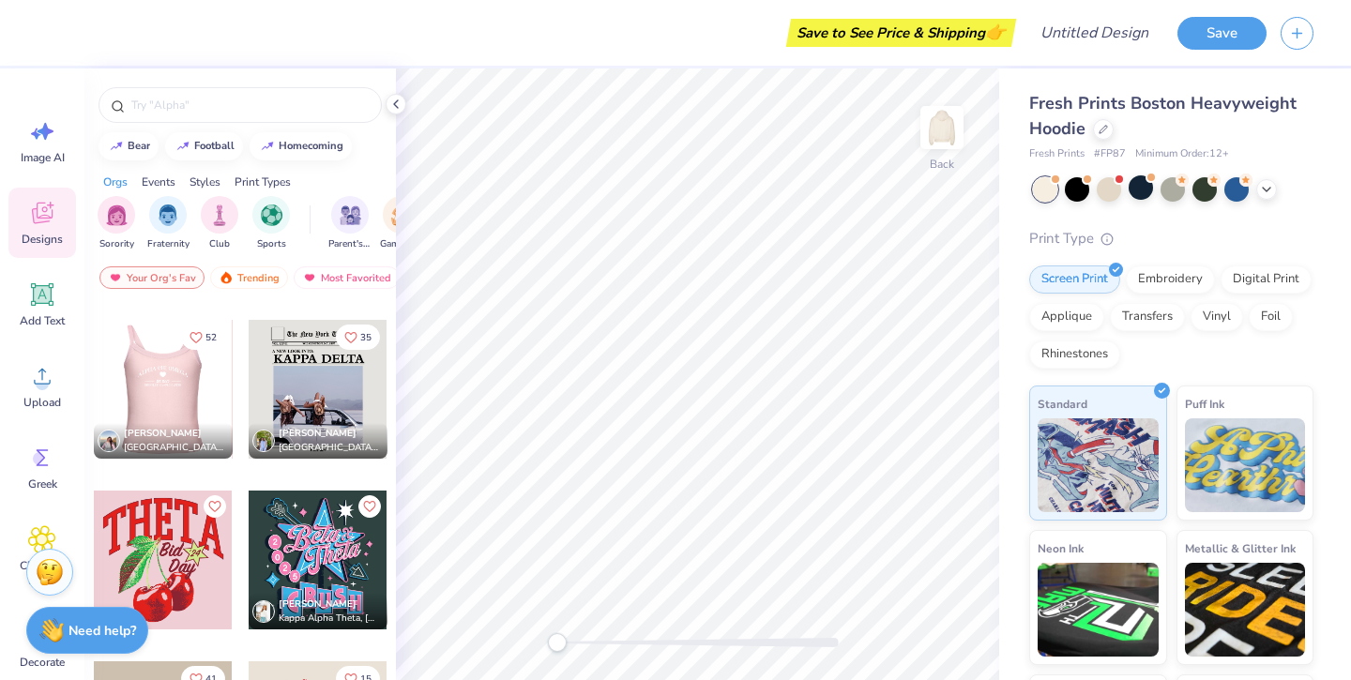
click at [184, 399] on div at bounding box center [162, 389] width 139 height 139
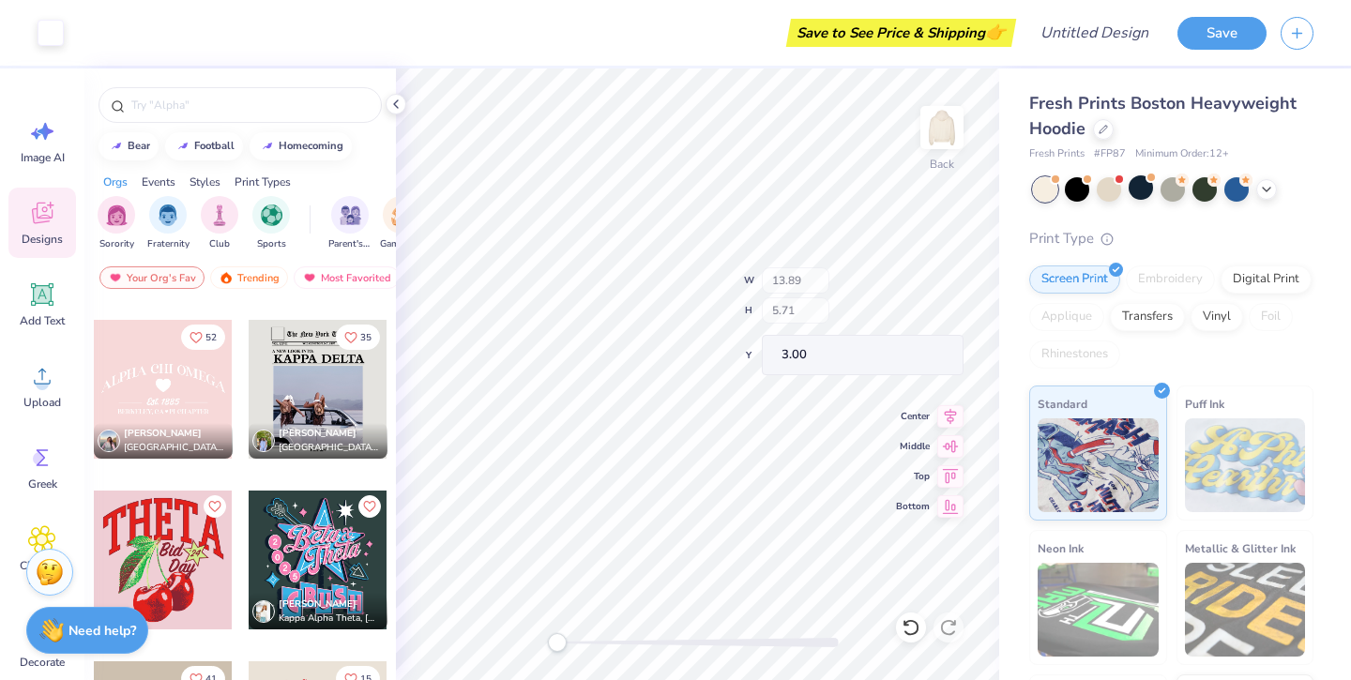
type input "3.31"
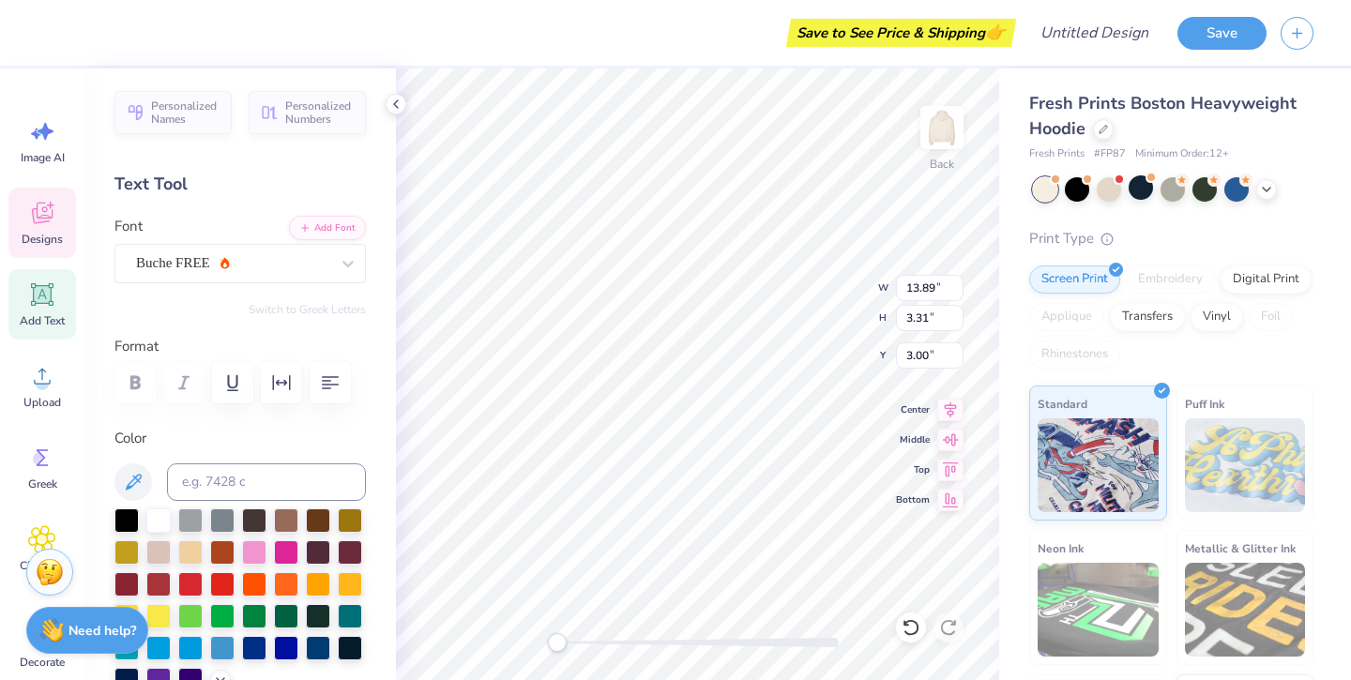
type textarea "f"
type textarea "FSHVESTMENTS"
click at [251, 618] on div at bounding box center [254, 614] width 24 height 24
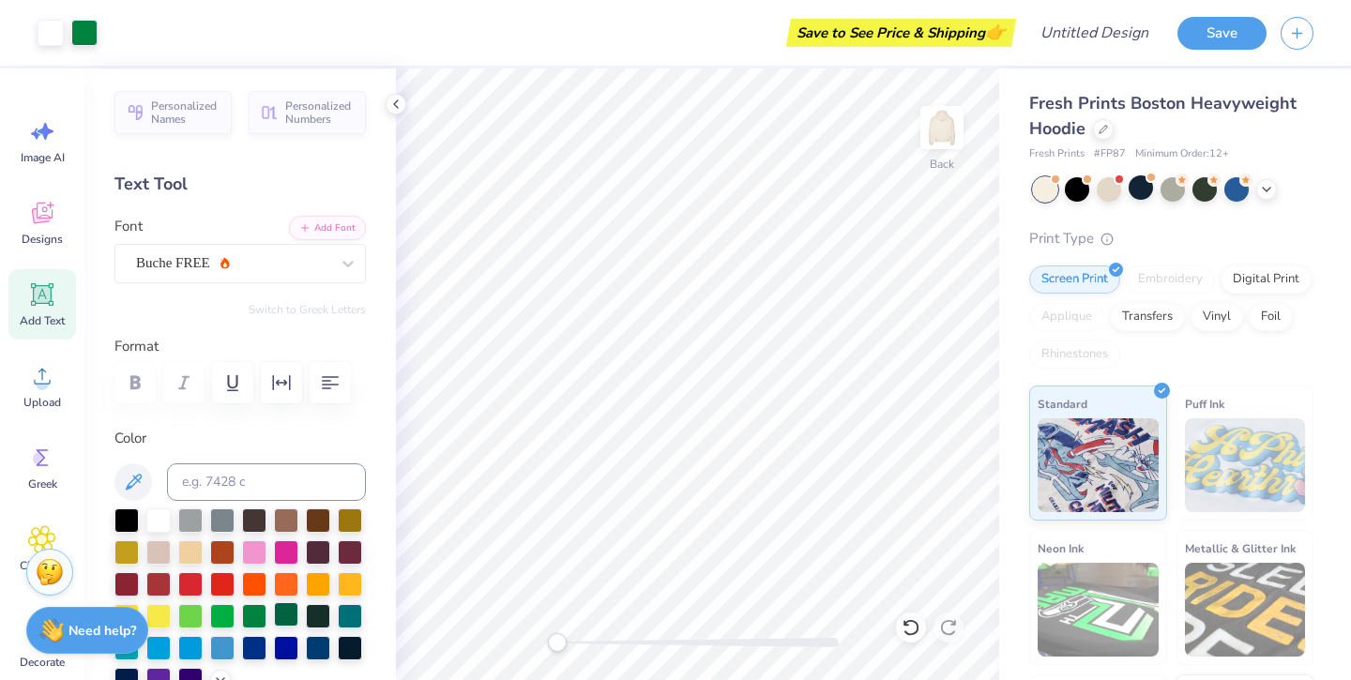
click at [280, 619] on div at bounding box center [286, 614] width 24 height 24
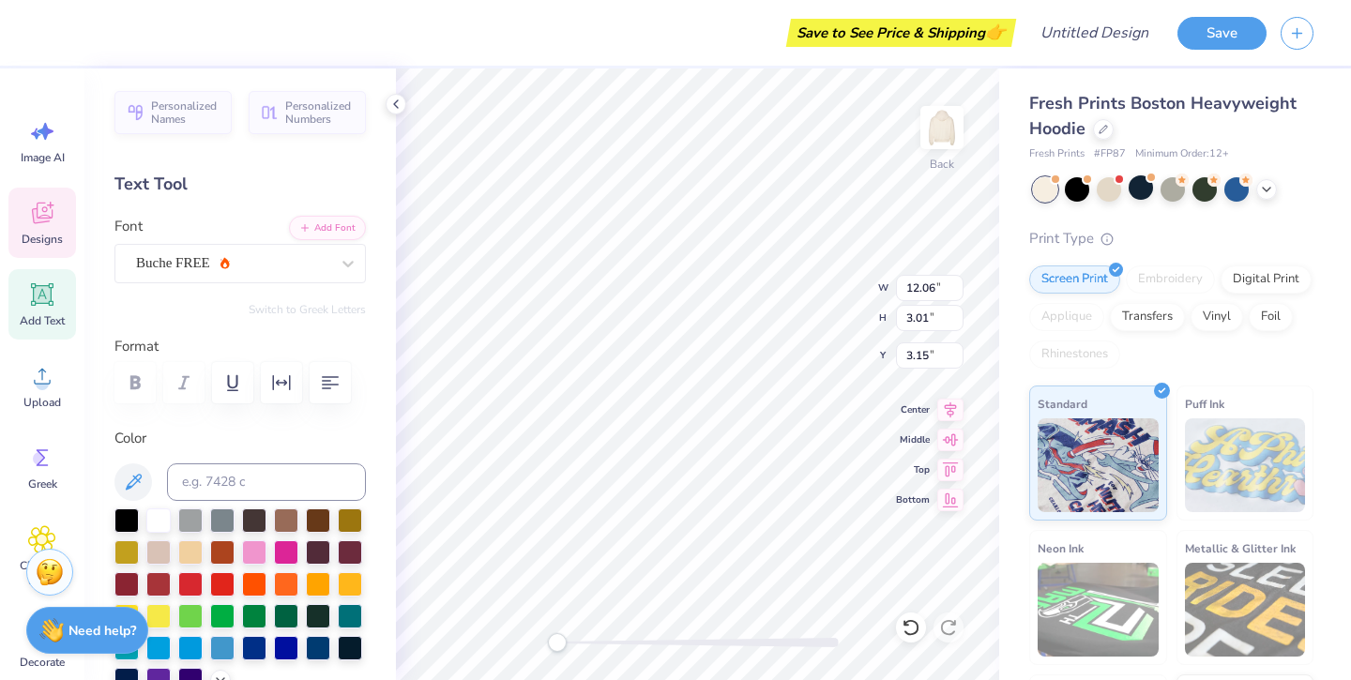
type input "1.69"
type input "1.53"
type input "4.65"
click at [286, 620] on div at bounding box center [286, 614] width 24 height 24
click at [291, 617] on div at bounding box center [286, 614] width 24 height 24
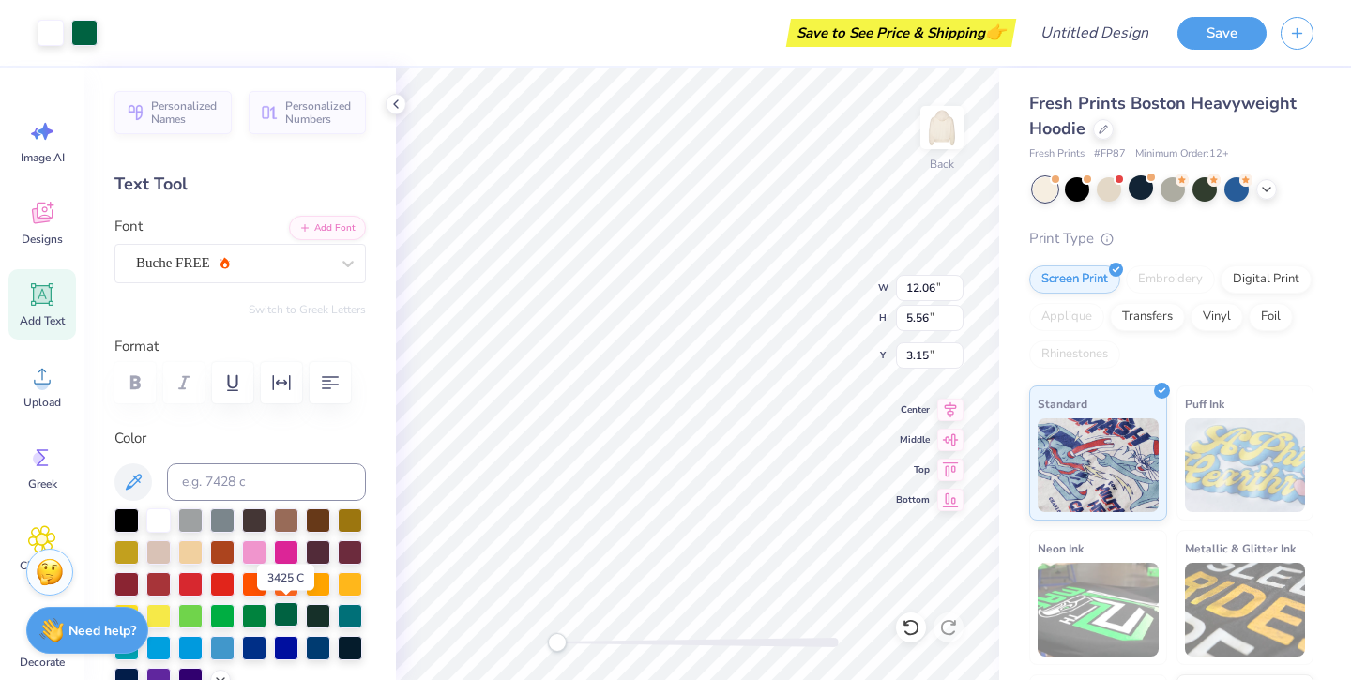
click at [288, 616] on div at bounding box center [286, 614] width 24 height 24
type input "10.18"
type input "4.06"
type input "4.65"
click at [288, 617] on div at bounding box center [286, 614] width 24 height 24
